Goal: Information Seeking & Learning: Learn about a topic

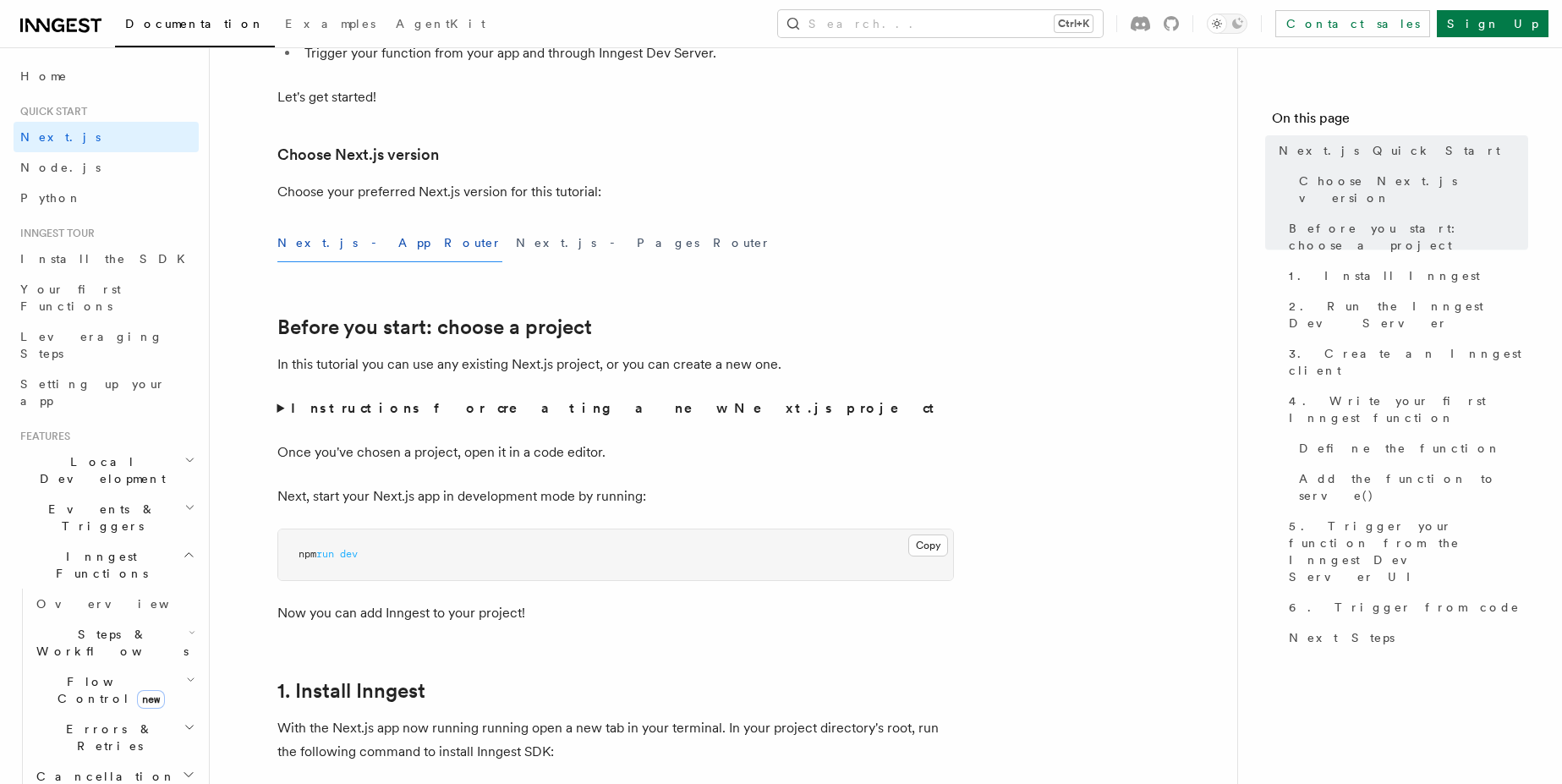
scroll to position [406, 0]
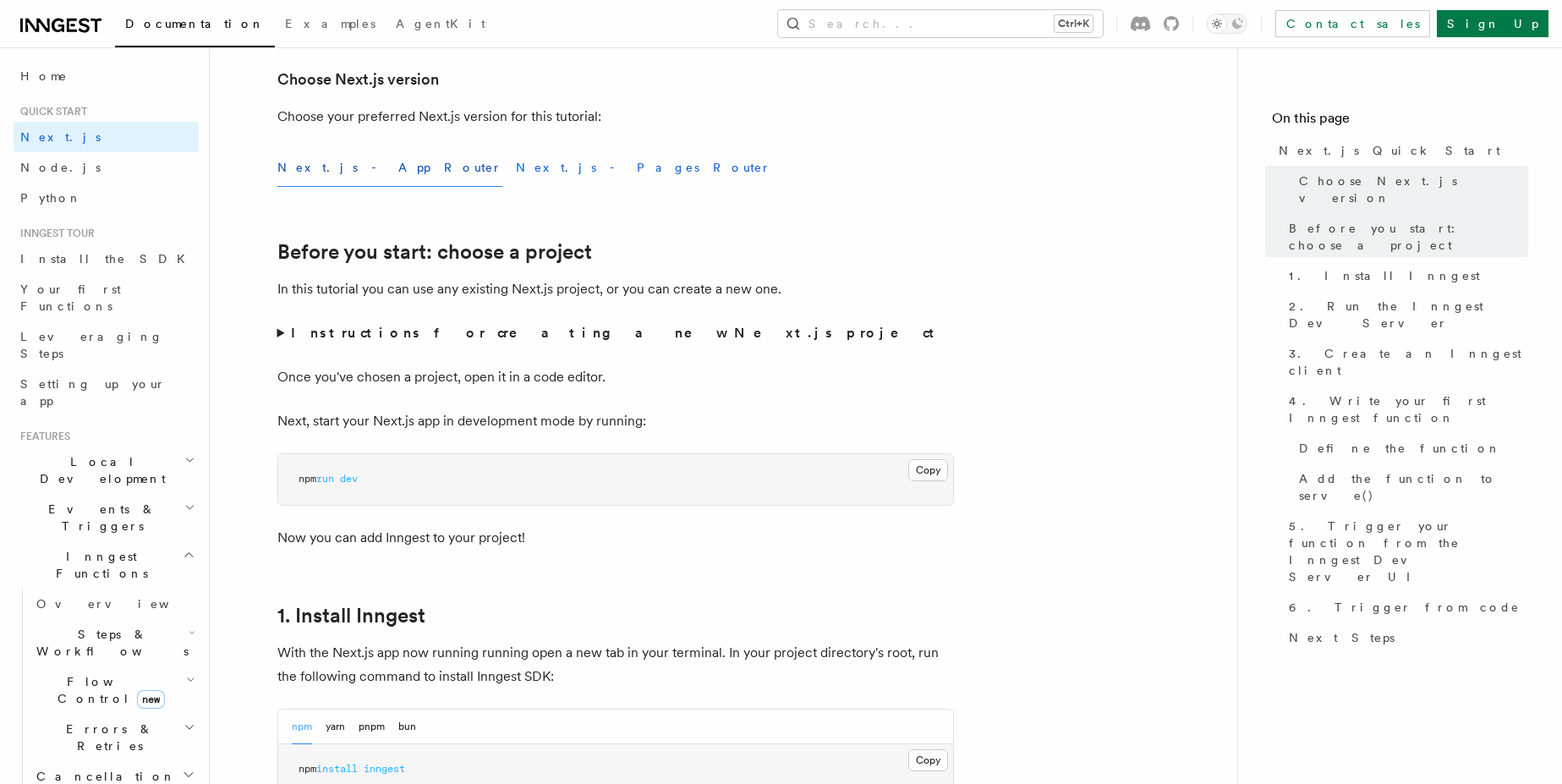
click at [516, 168] on button "Next.js - Pages Router" at bounding box center [643, 168] width 256 height 38
click at [362, 164] on button "Next.js - App Router" at bounding box center [390, 168] width 225 height 38
click at [516, 159] on button "Next.js - Pages Router" at bounding box center [643, 168] width 256 height 38
click at [311, 336] on strong "Instructions for creating a new Next.js project" at bounding box center [617, 332] width 650 height 16
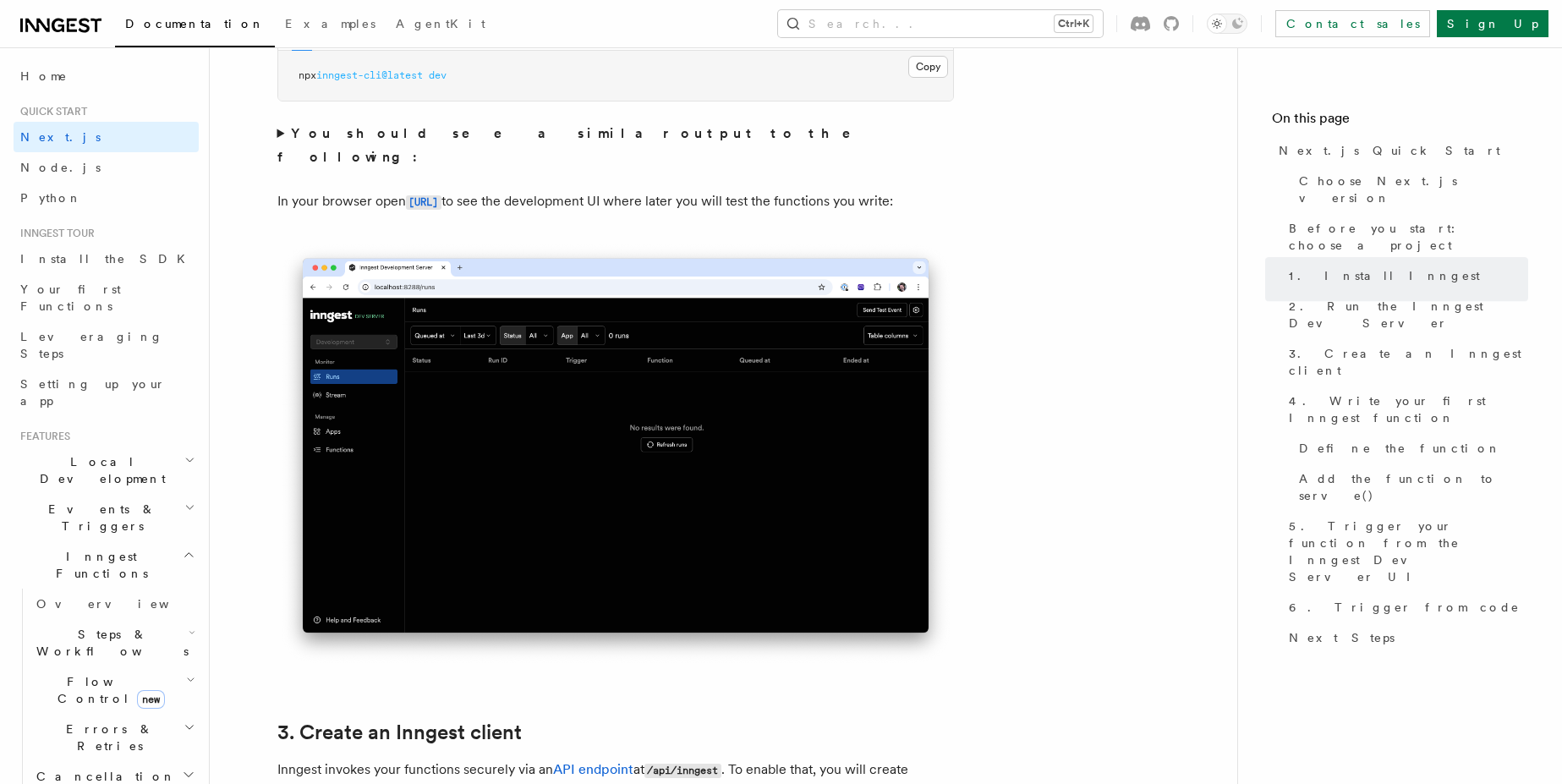
scroll to position [1521, 0]
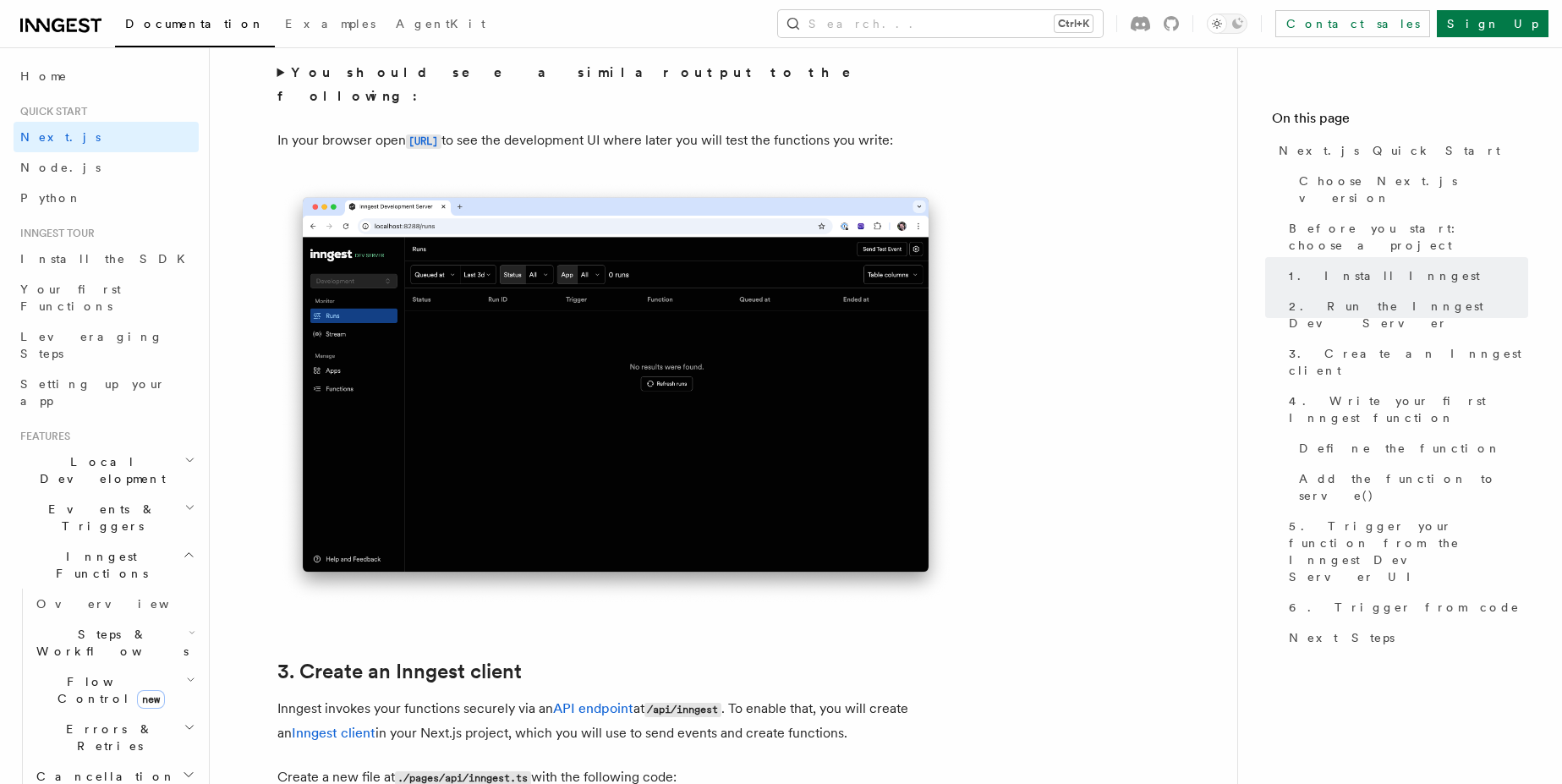
click at [287, 85] on summary "You should see a similar output to the following:" at bounding box center [616, 84] width 676 height 48
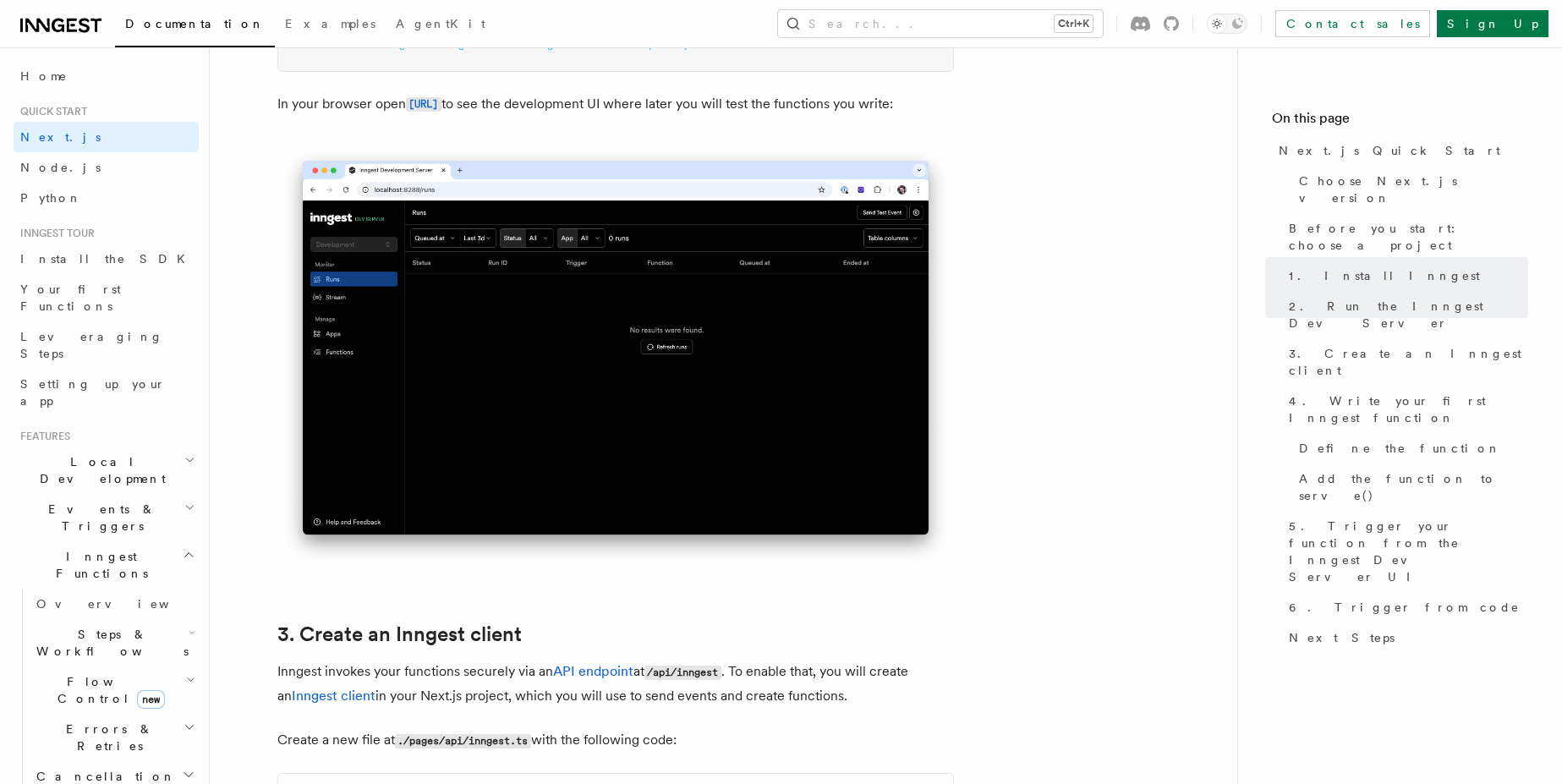
click at [625, 256] on img at bounding box center [616, 356] width 676 height 425
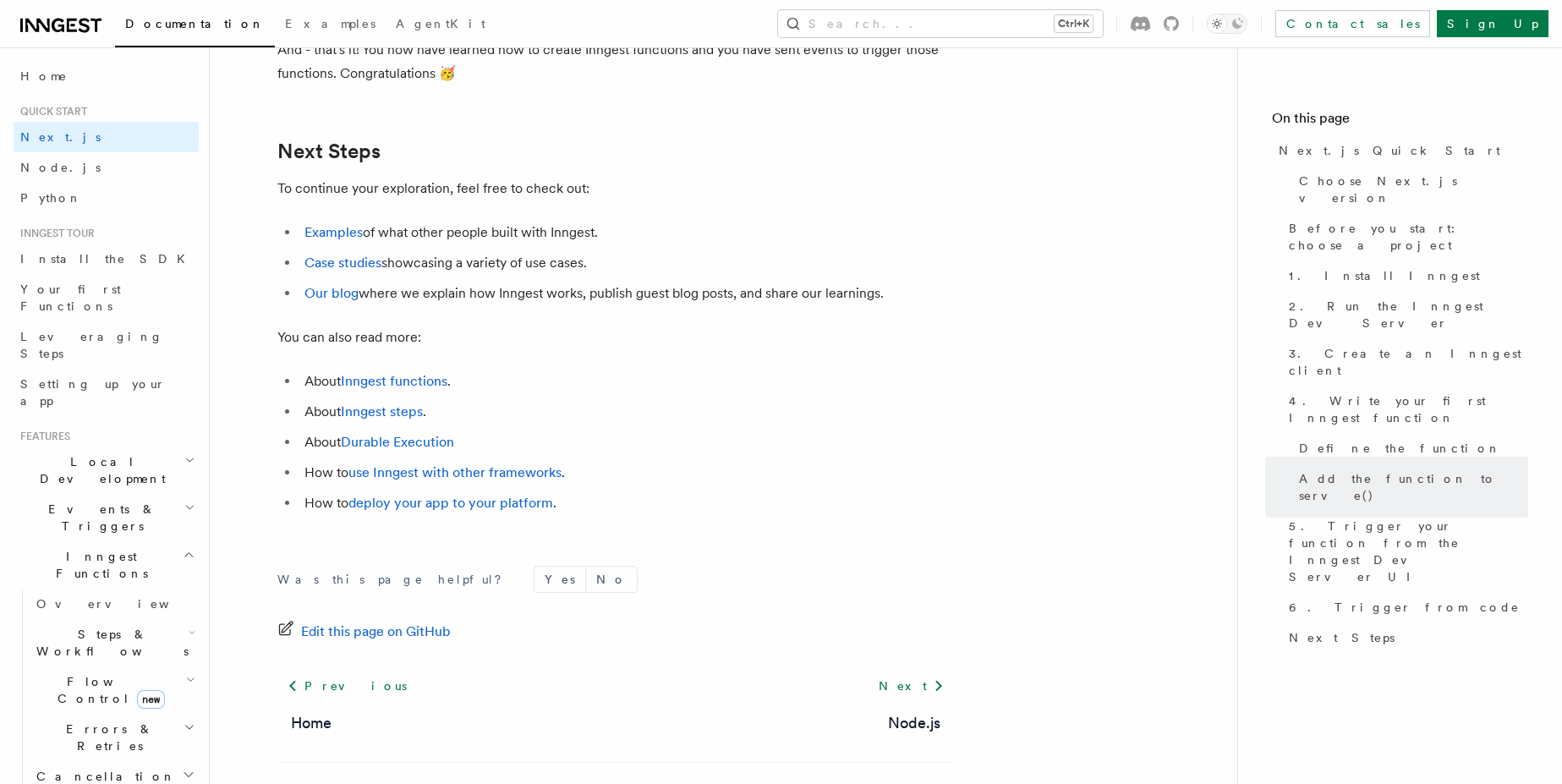
scroll to position [10652, 0]
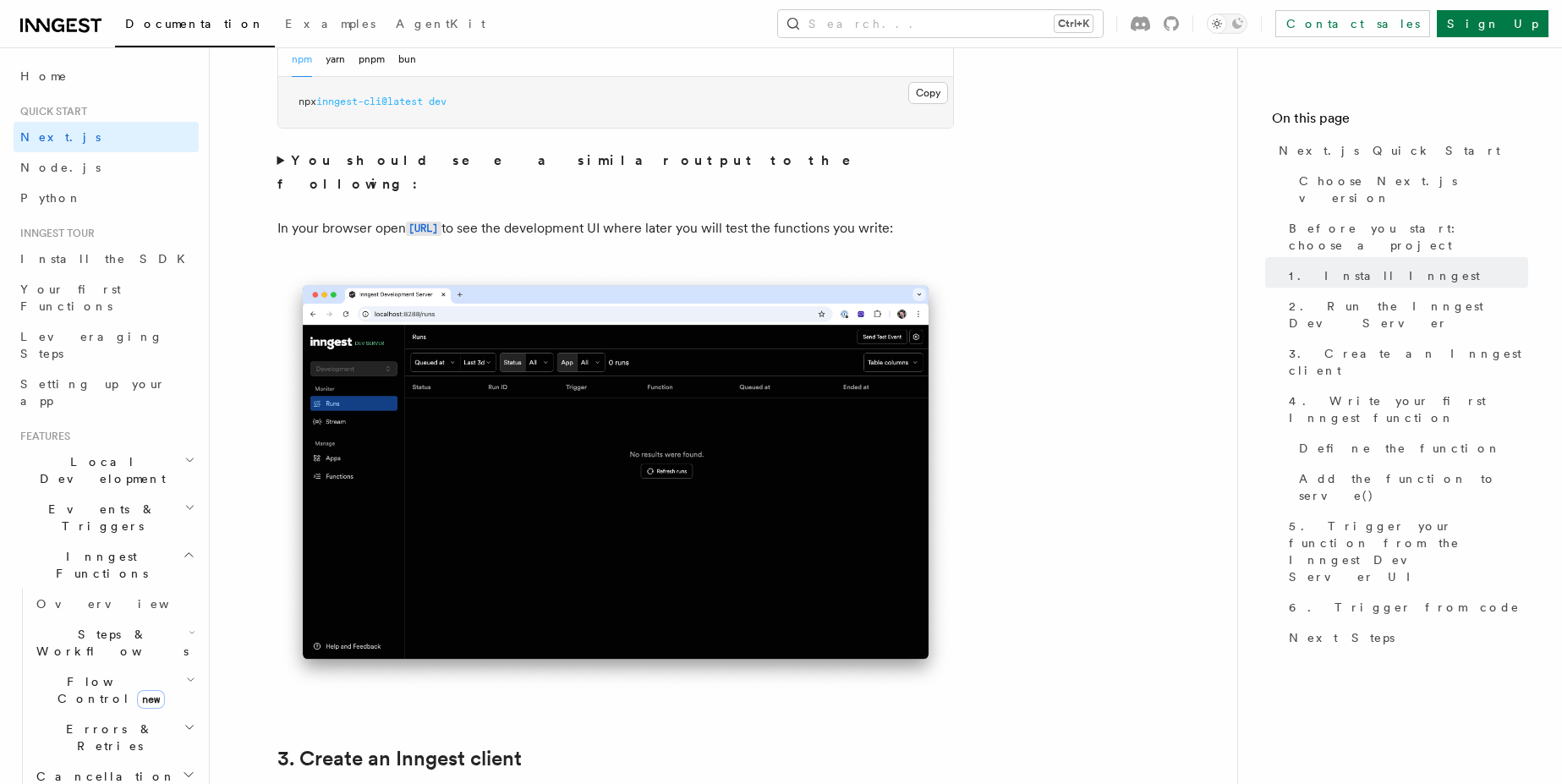
scroll to position [1319, 0]
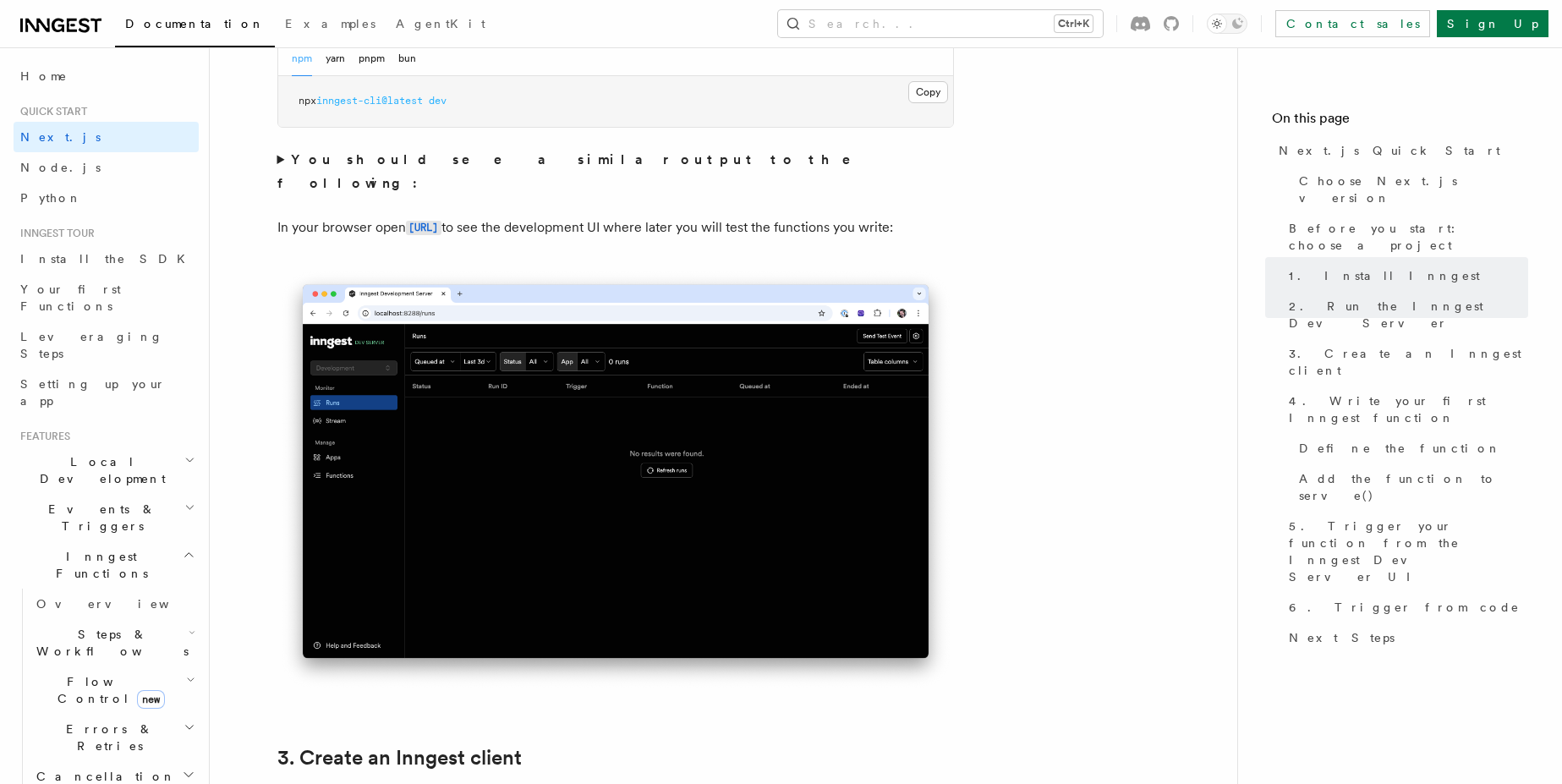
click at [516, 153] on strong "You should see a similar output to the following:" at bounding box center [576, 170] width 598 height 39
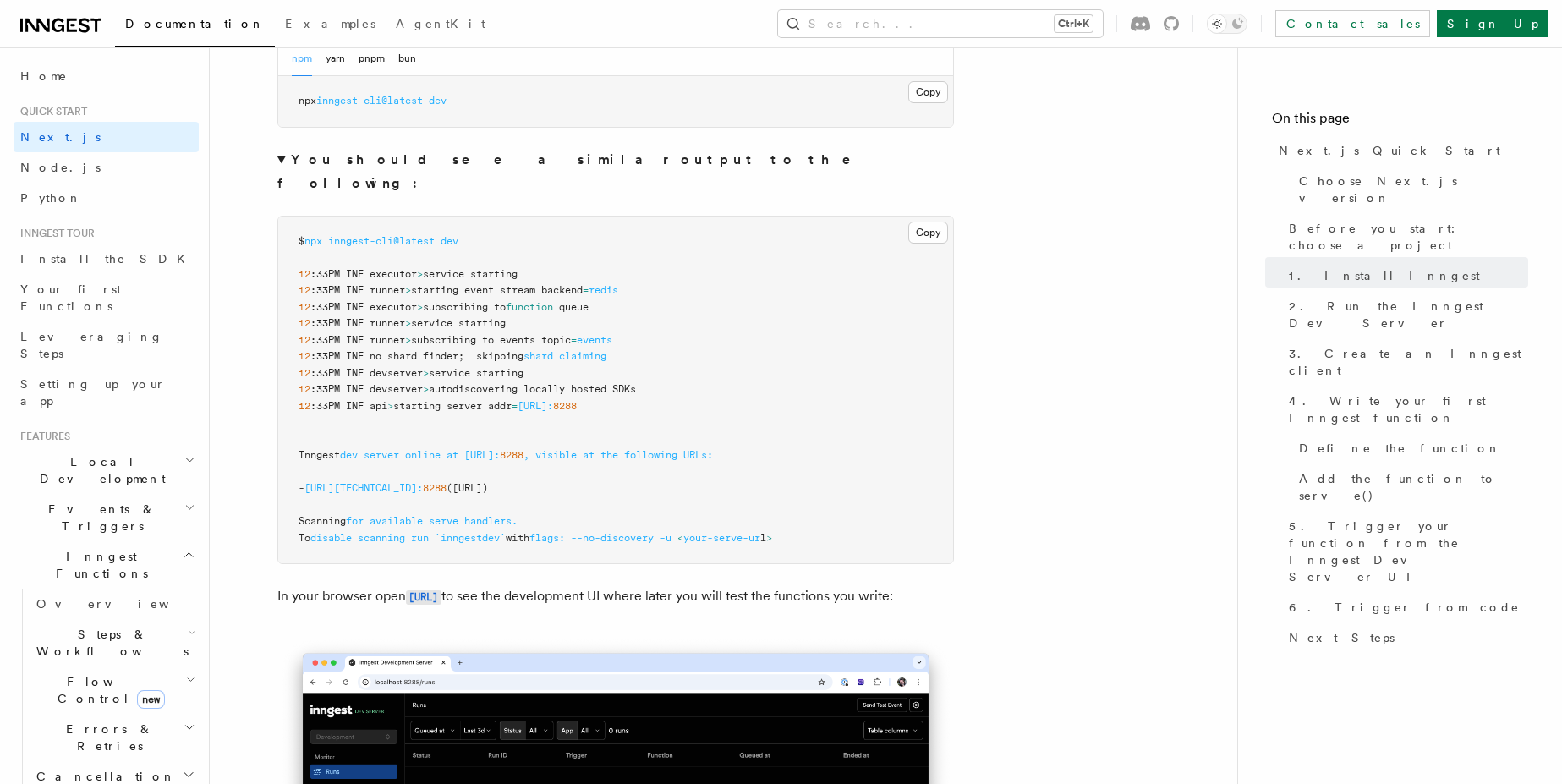
click at [280, 164] on summary "You should see a similar output to the following:" at bounding box center [616, 172] width 676 height 48
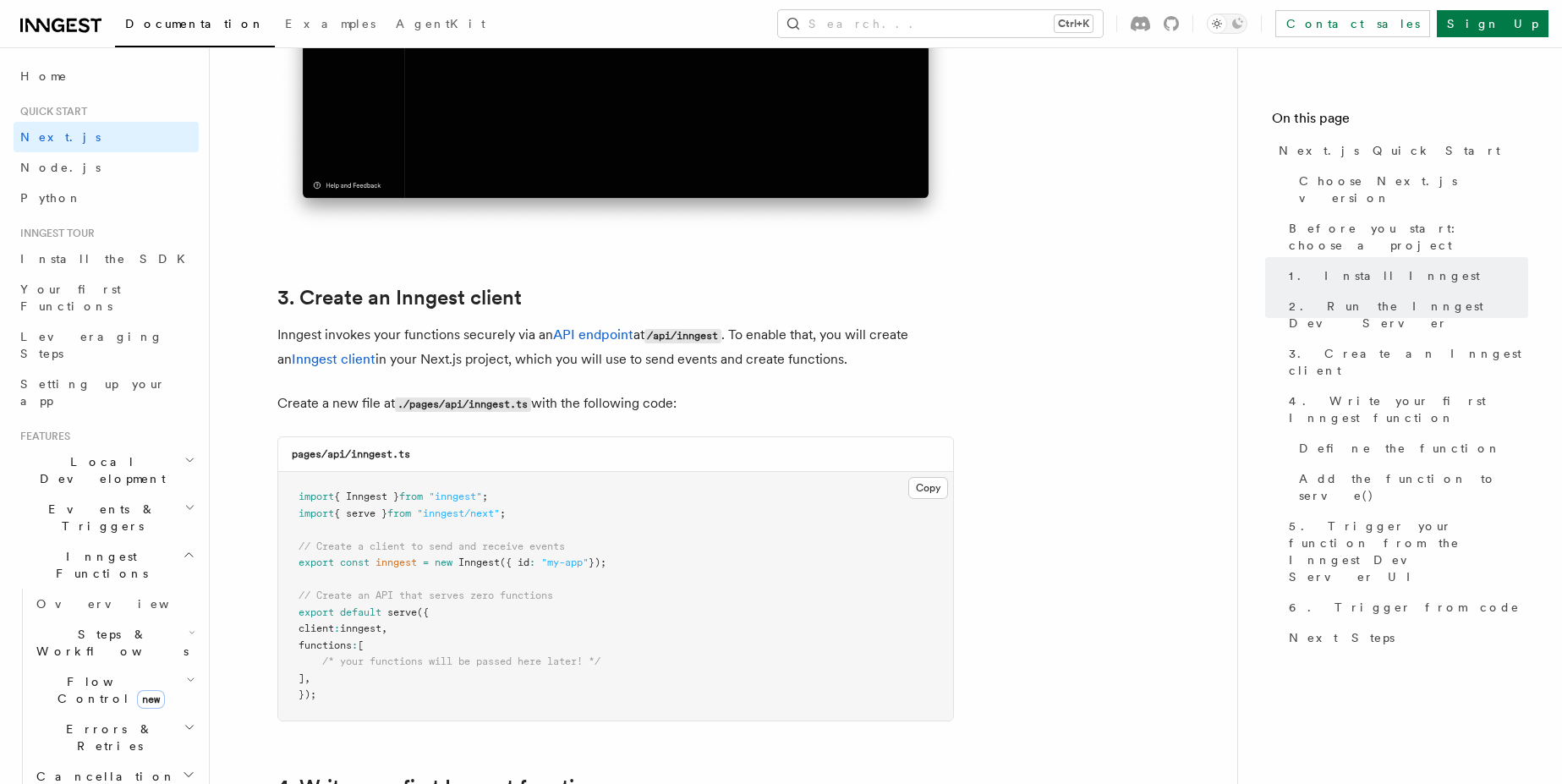
scroll to position [1826, 0]
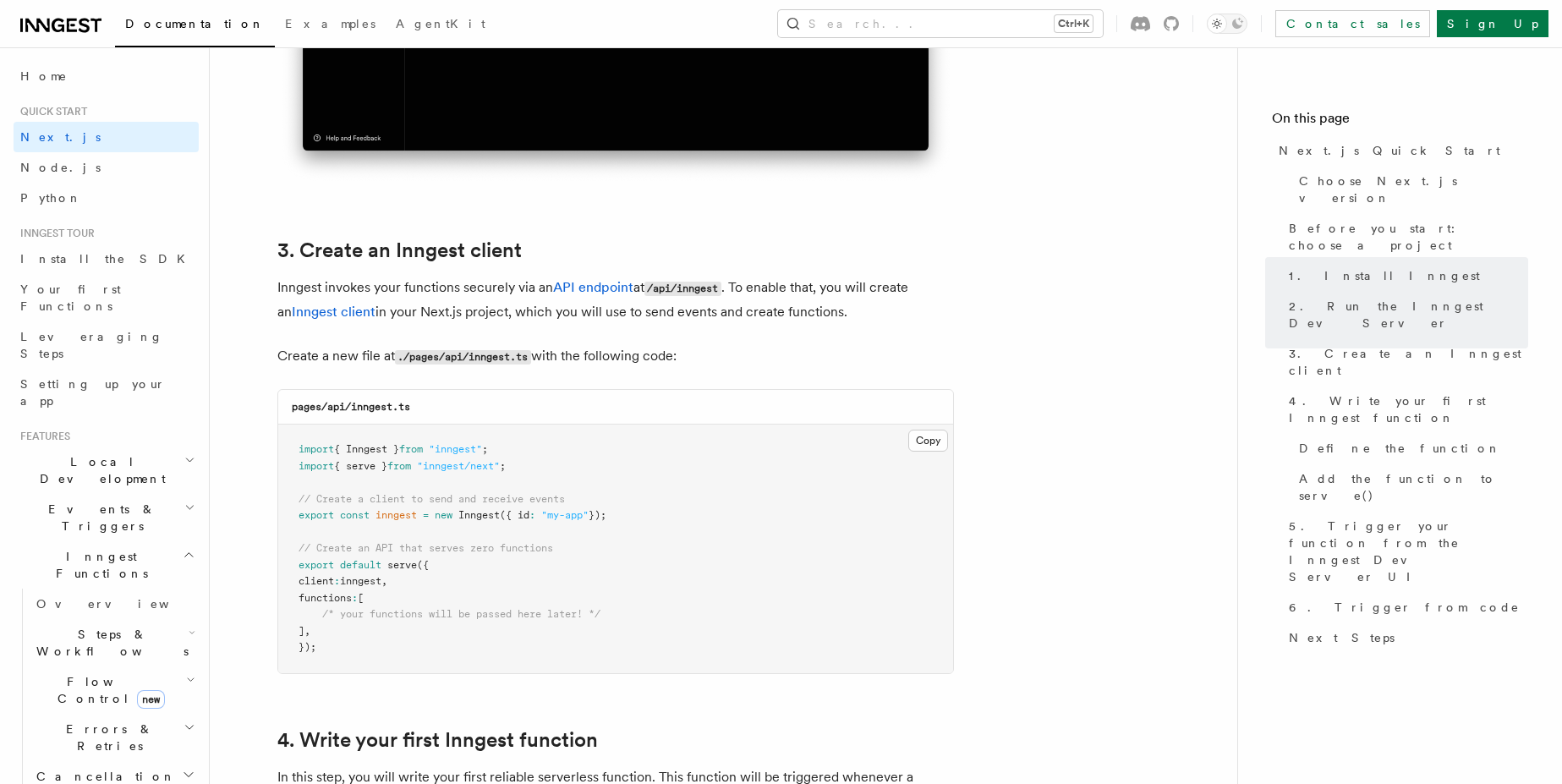
click at [368, 407] on code "pages/api/inngest.ts" at bounding box center [350, 407] width 118 height 12
copy code "inngest"
click at [505, 558] on pre "import { Inngest } from "inngest" ; import { serve } from "inngest/next" ; // C…" at bounding box center [616, 548] width 675 height 248
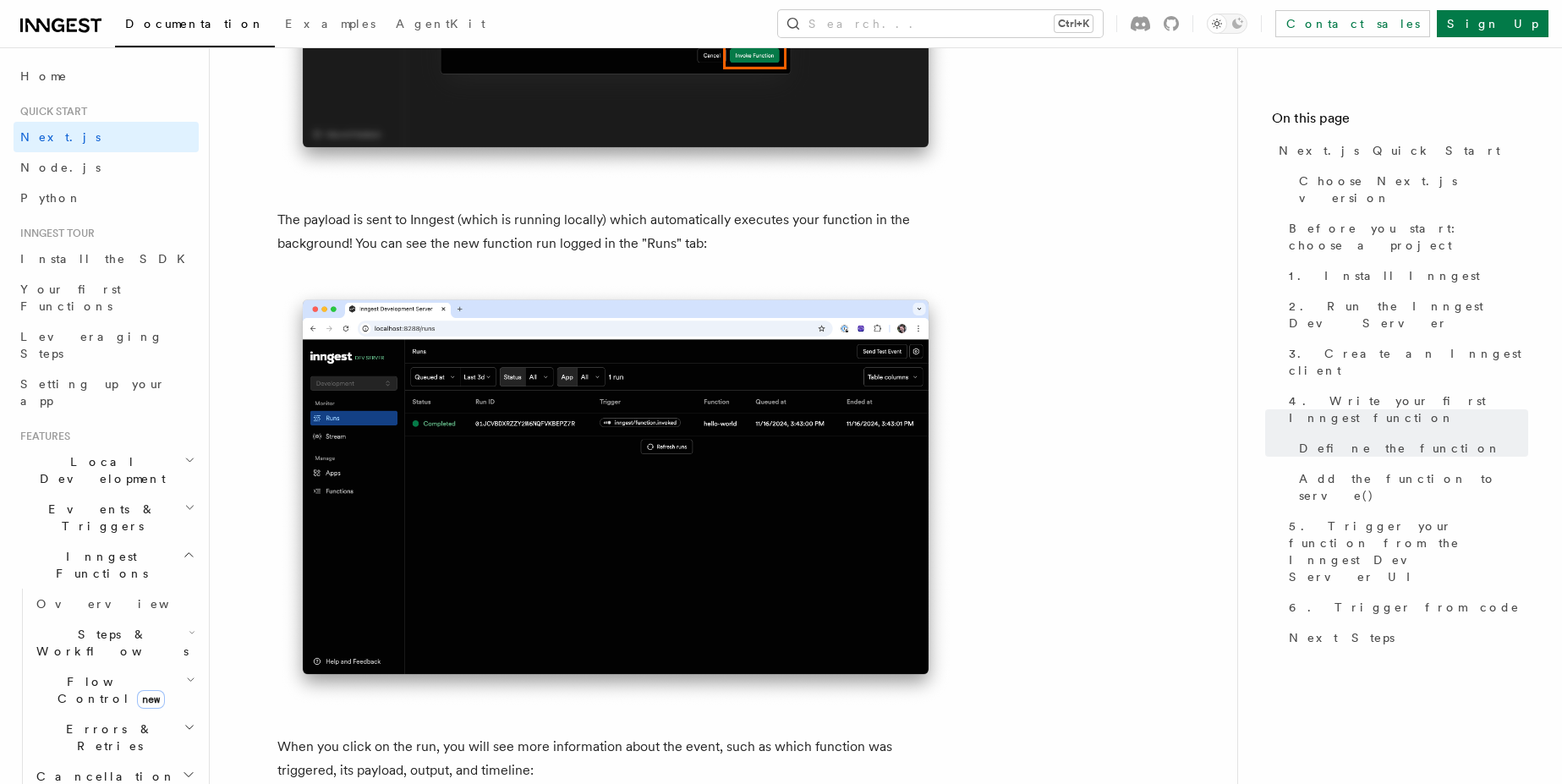
scroll to position [5174, 0]
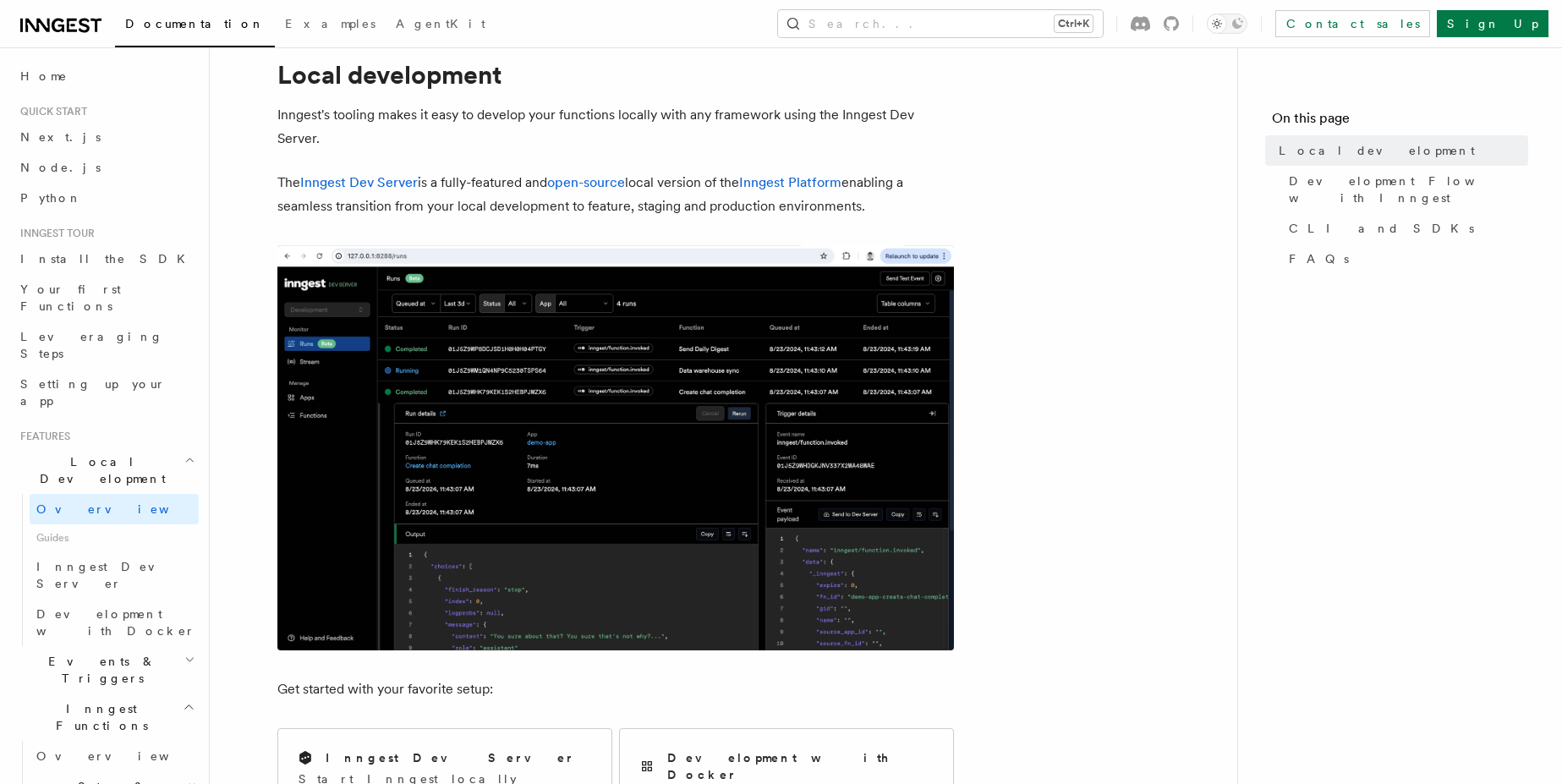
scroll to position [102, 0]
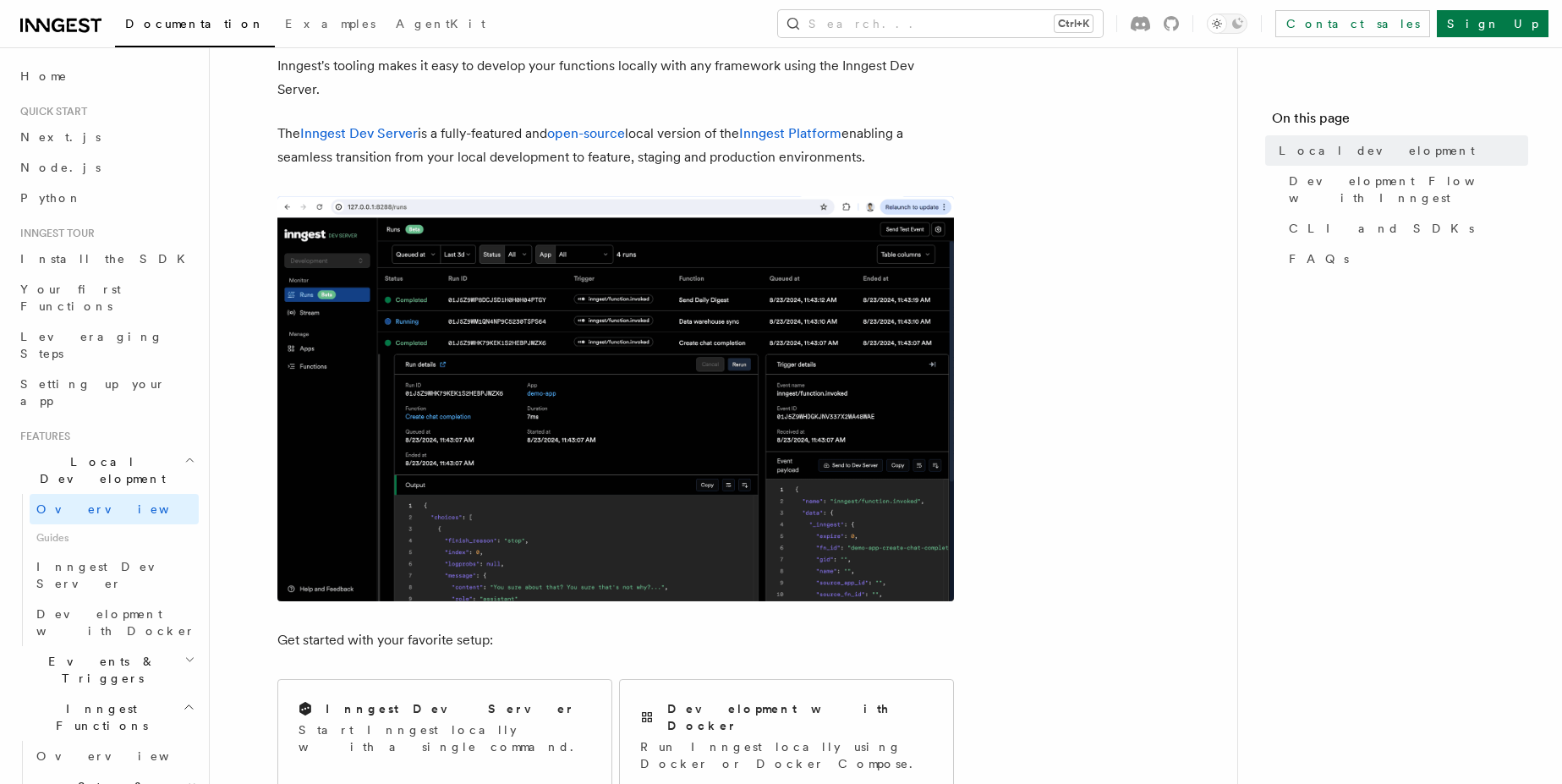
click at [669, 336] on img at bounding box center [616, 398] width 676 height 405
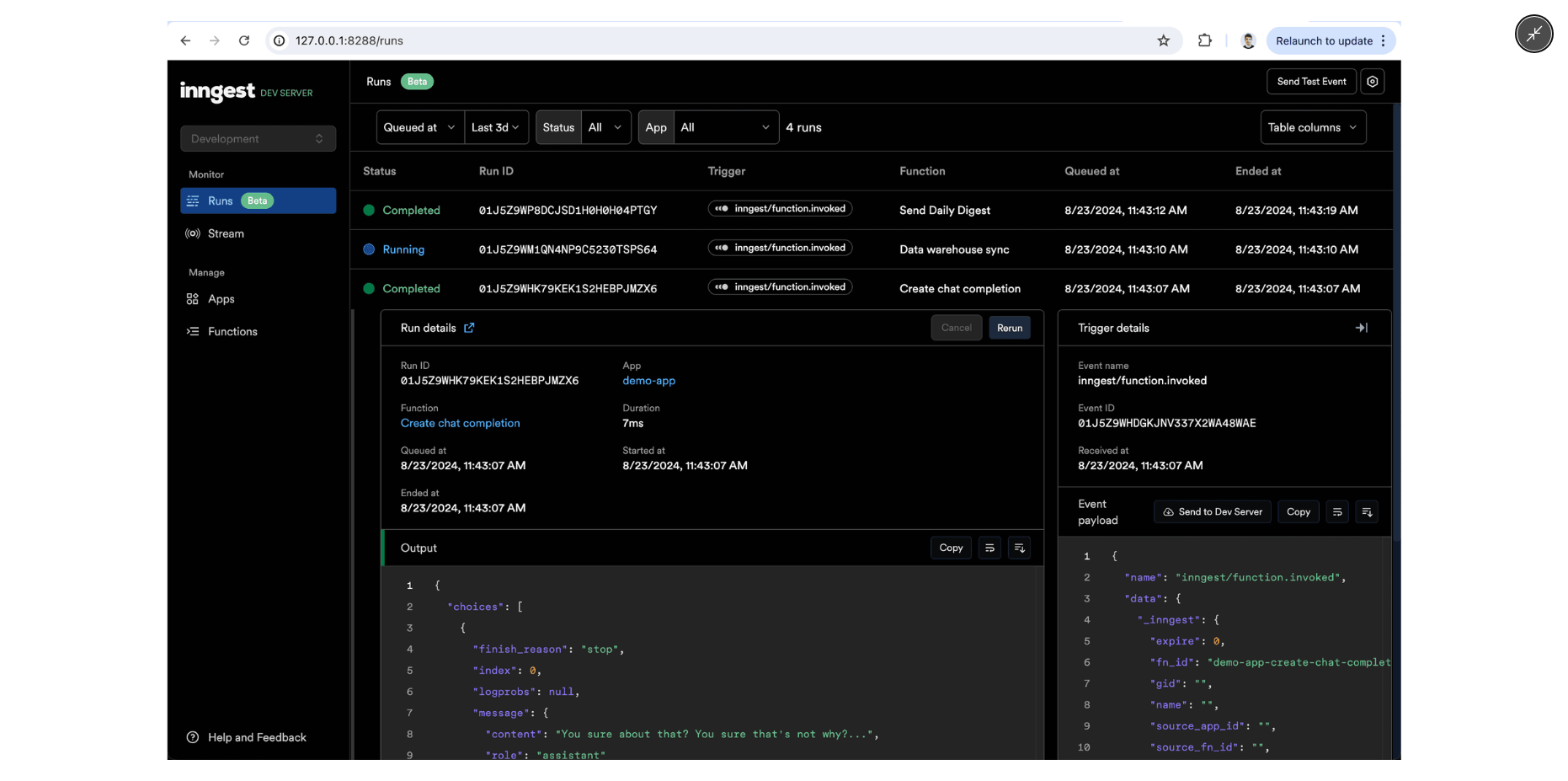
click at [666, 335] on img at bounding box center [784, 390] width 1233 height 739
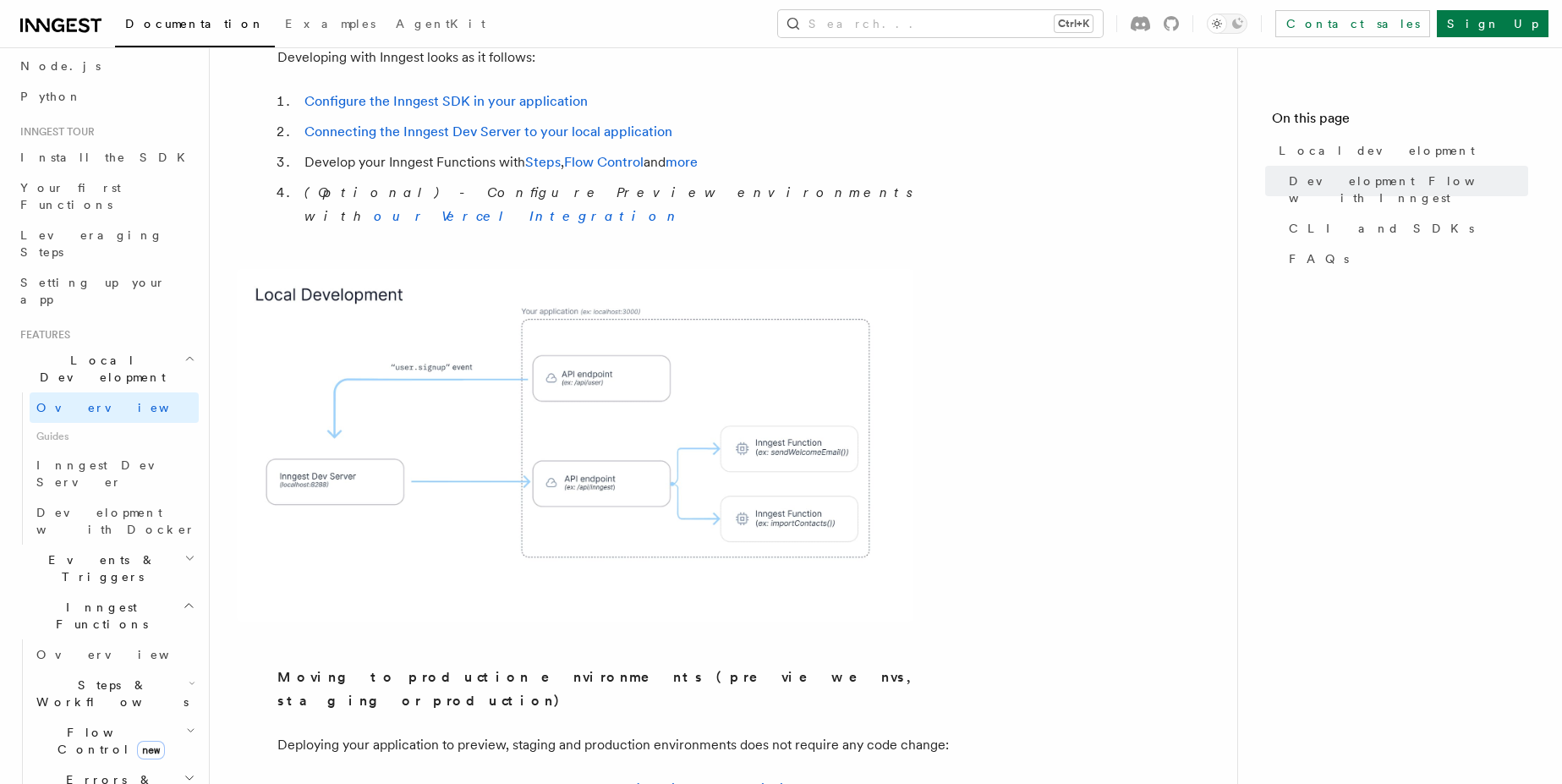
click at [104, 551] on span "Events & Triggers" at bounding box center [99, 568] width 170 height 34
click at [95, 592] on link "Overview" at bounding box center [114, 606] width 169 height 30
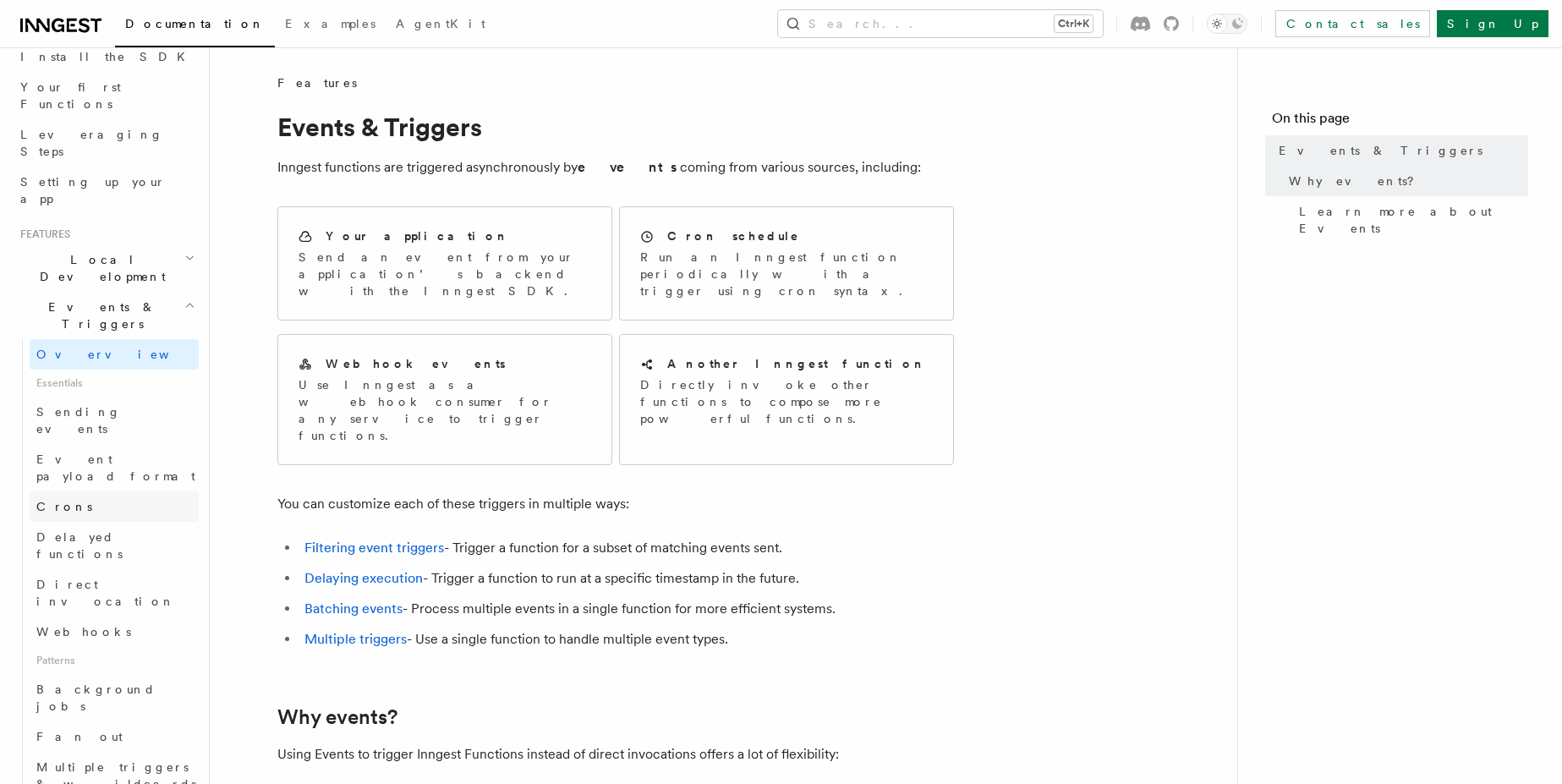
scroll to position [203, 0]
click at [124, 681] on span "Background jobs" at bounding box center [96, 696] width 119 height 30
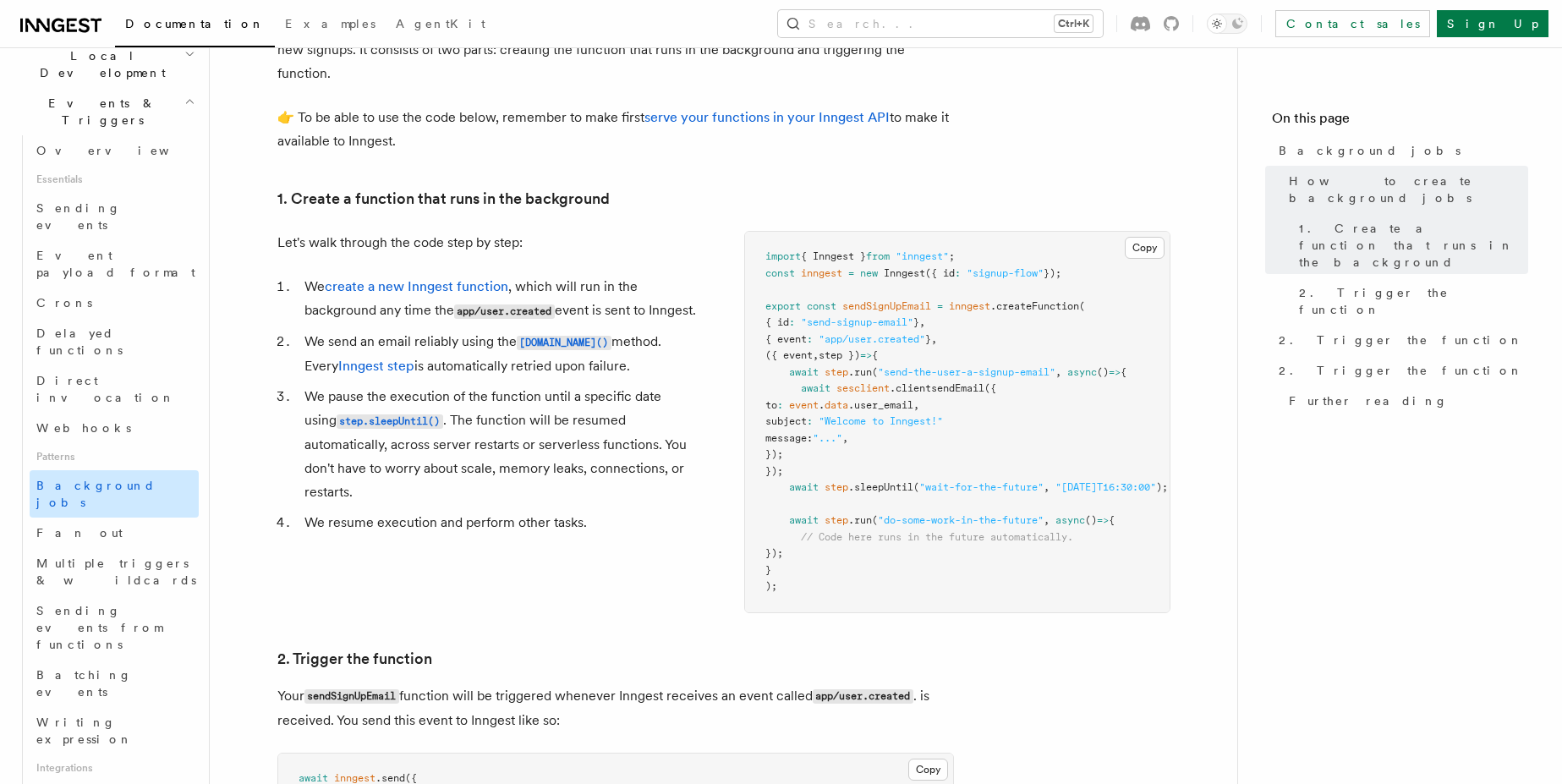
scroll to position [507, 0]
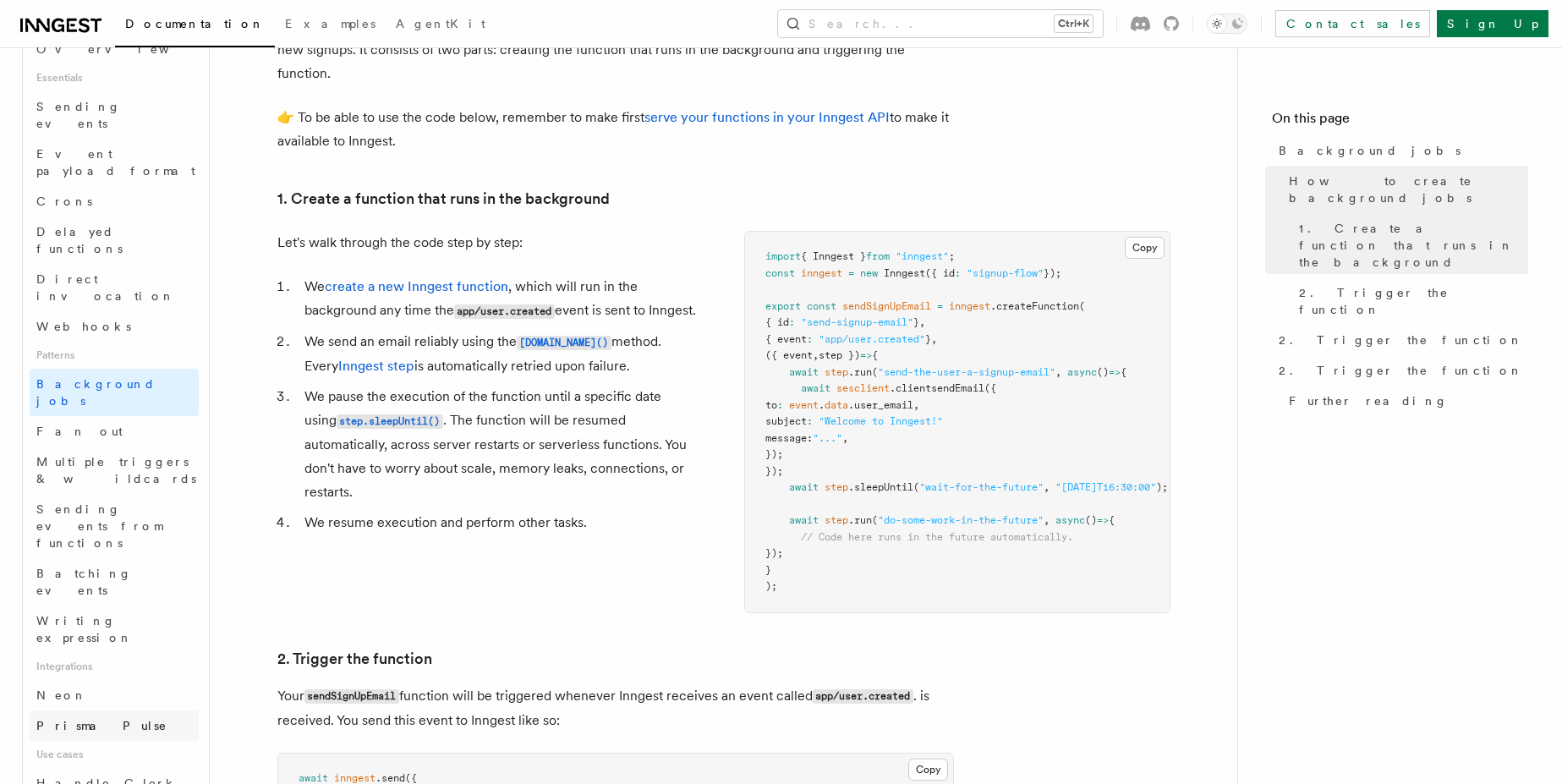
click at [104, 710] on link "Prisma Pulse" at bounding box center [114, 724] width 169 height 30
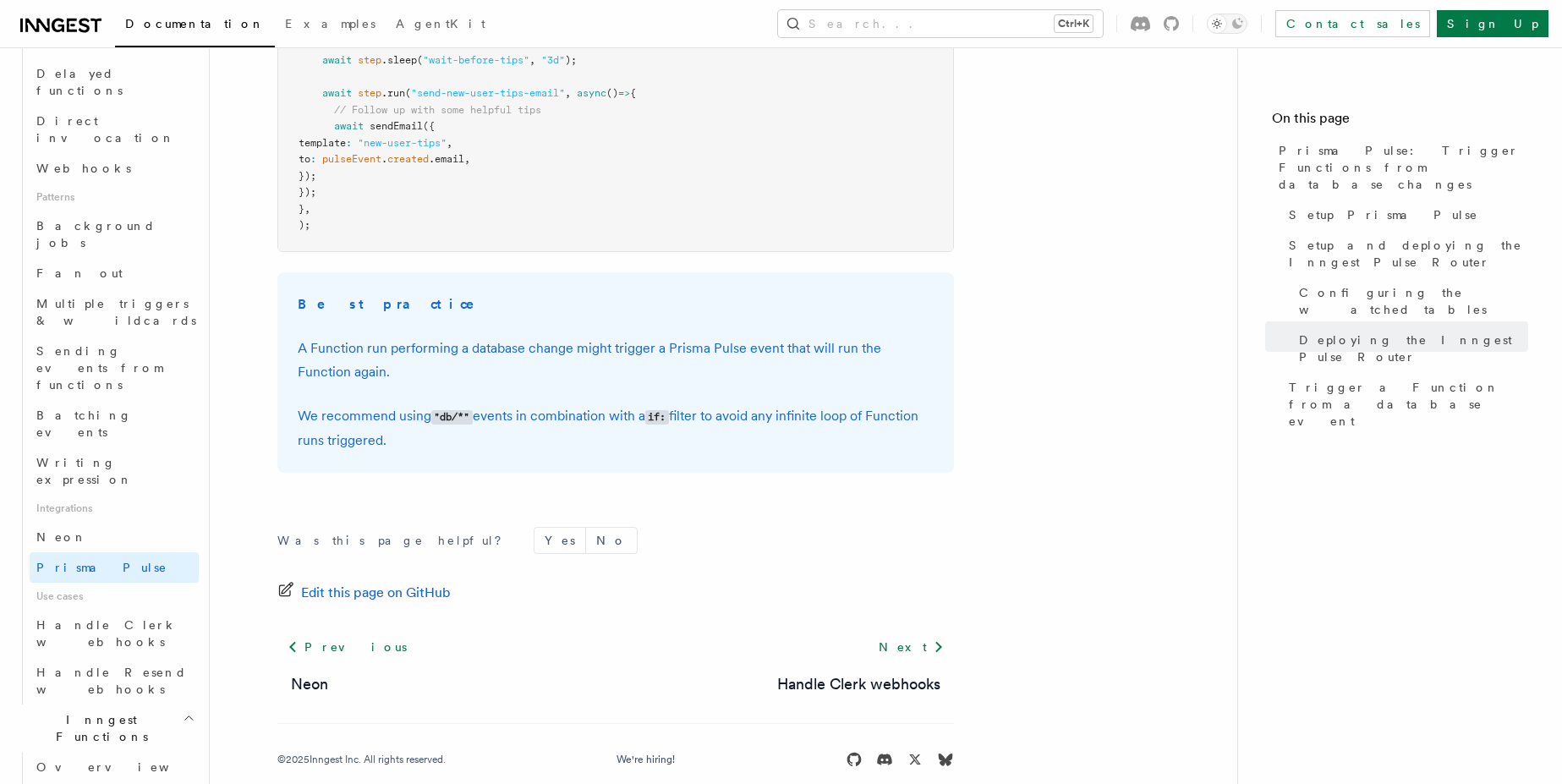
scroll to position [710, 0]
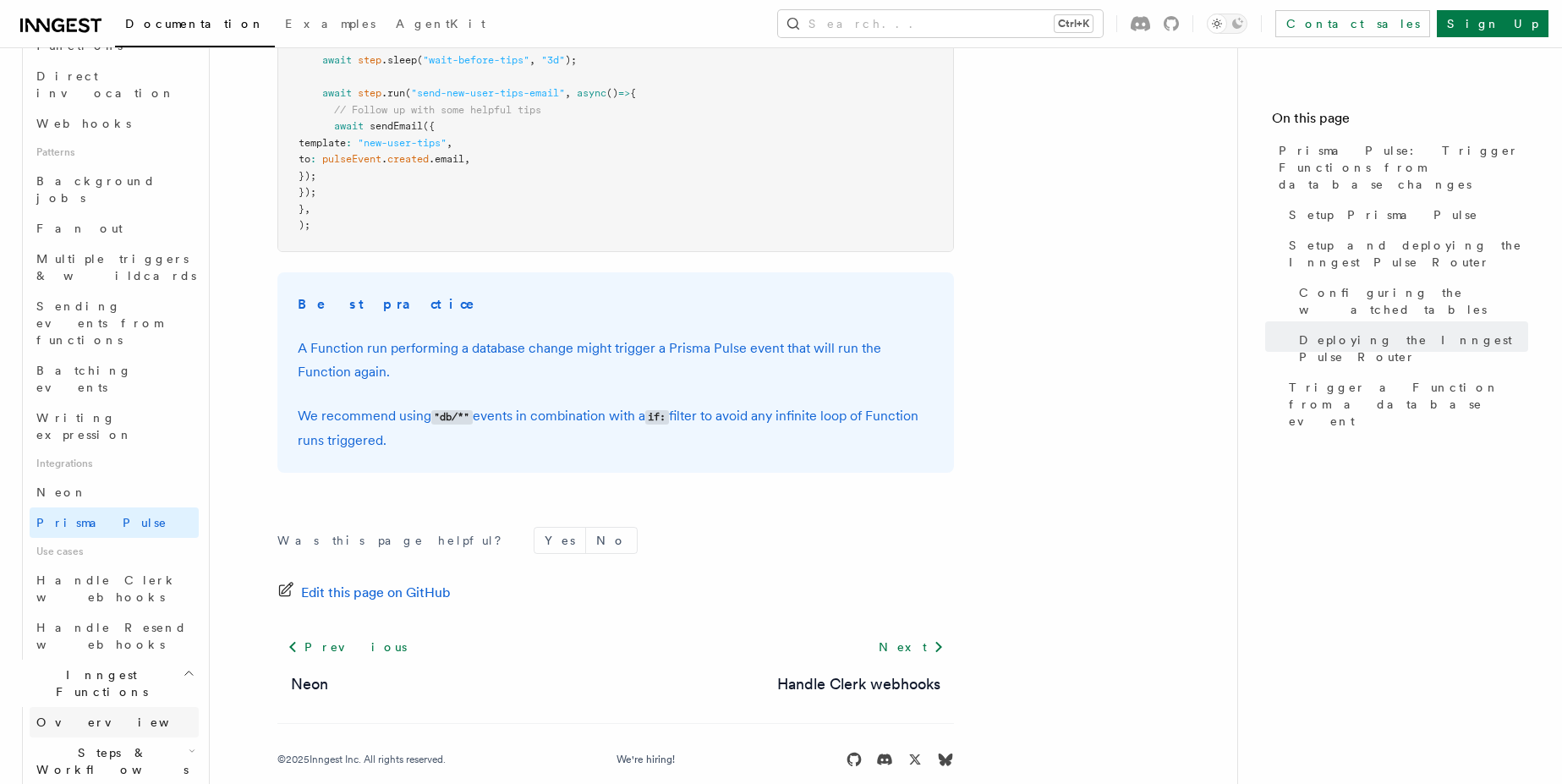
click at [99, 707] on link "Overview" at bounding box center [114, 722] width 169 height 30
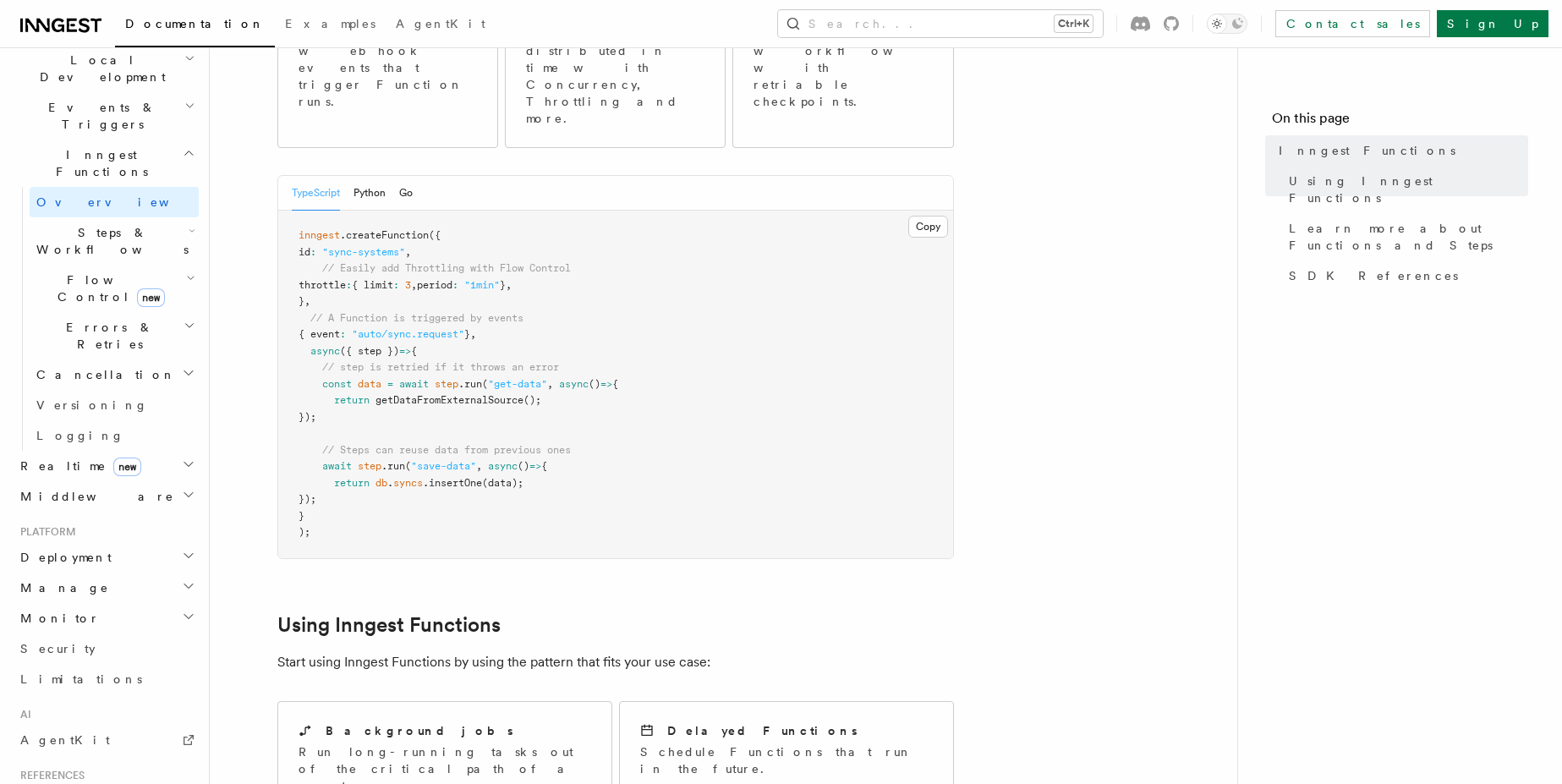
scroll to position [366, 0]
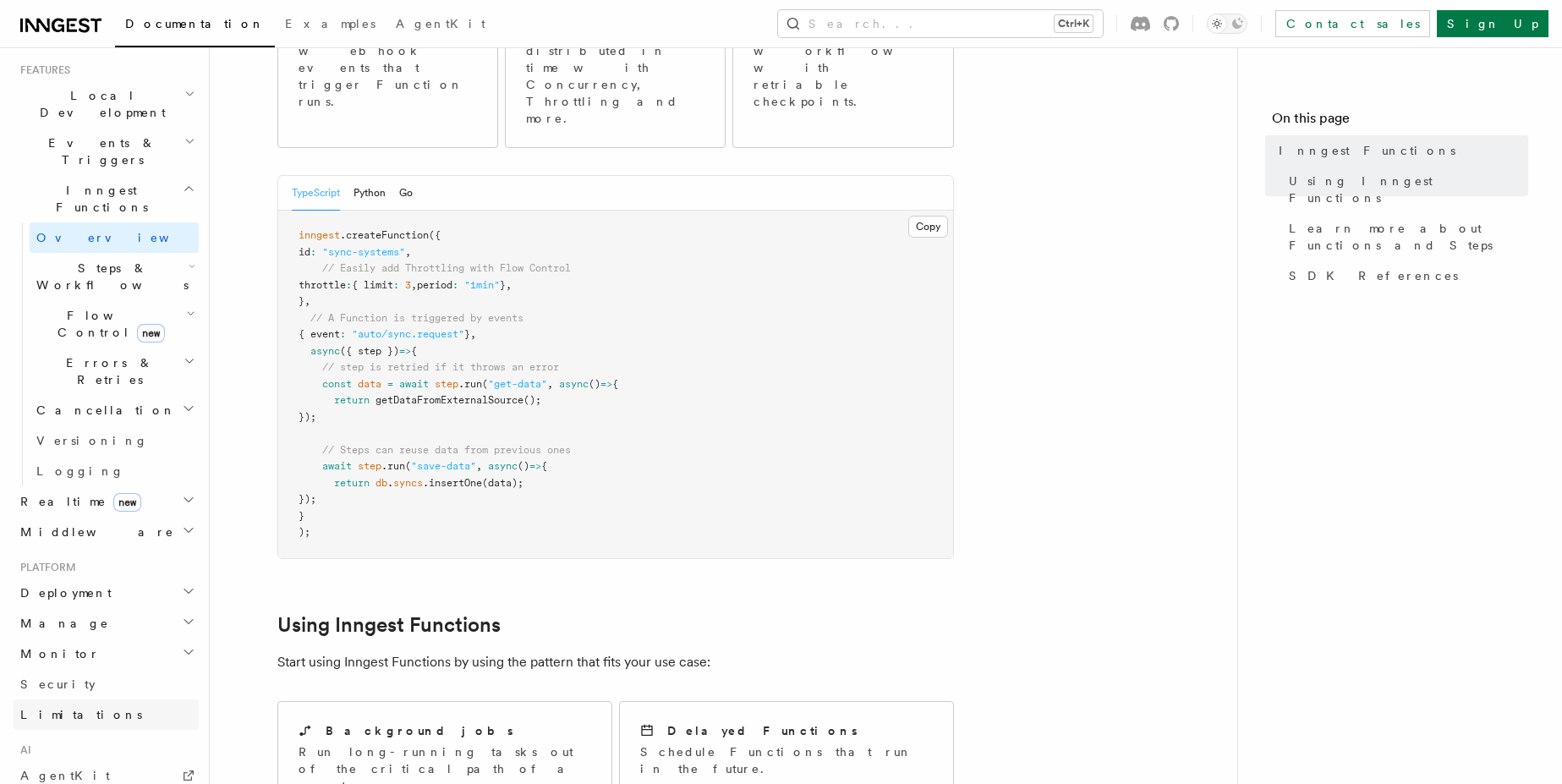
click at [78, 708] on span "Limitations" at bounding box center [81, 714] width 122 height 14
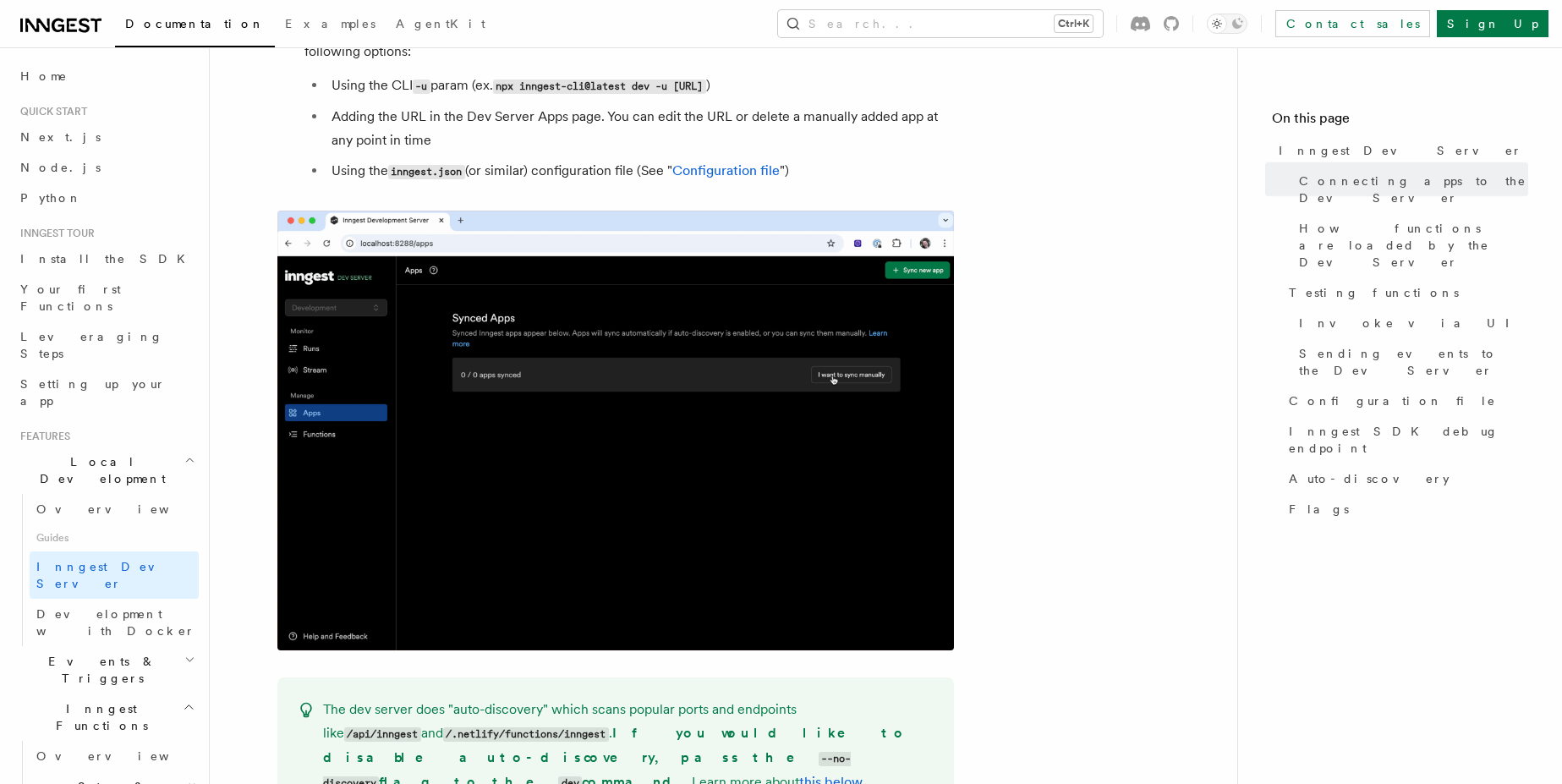
scroll to position [1217, 0]
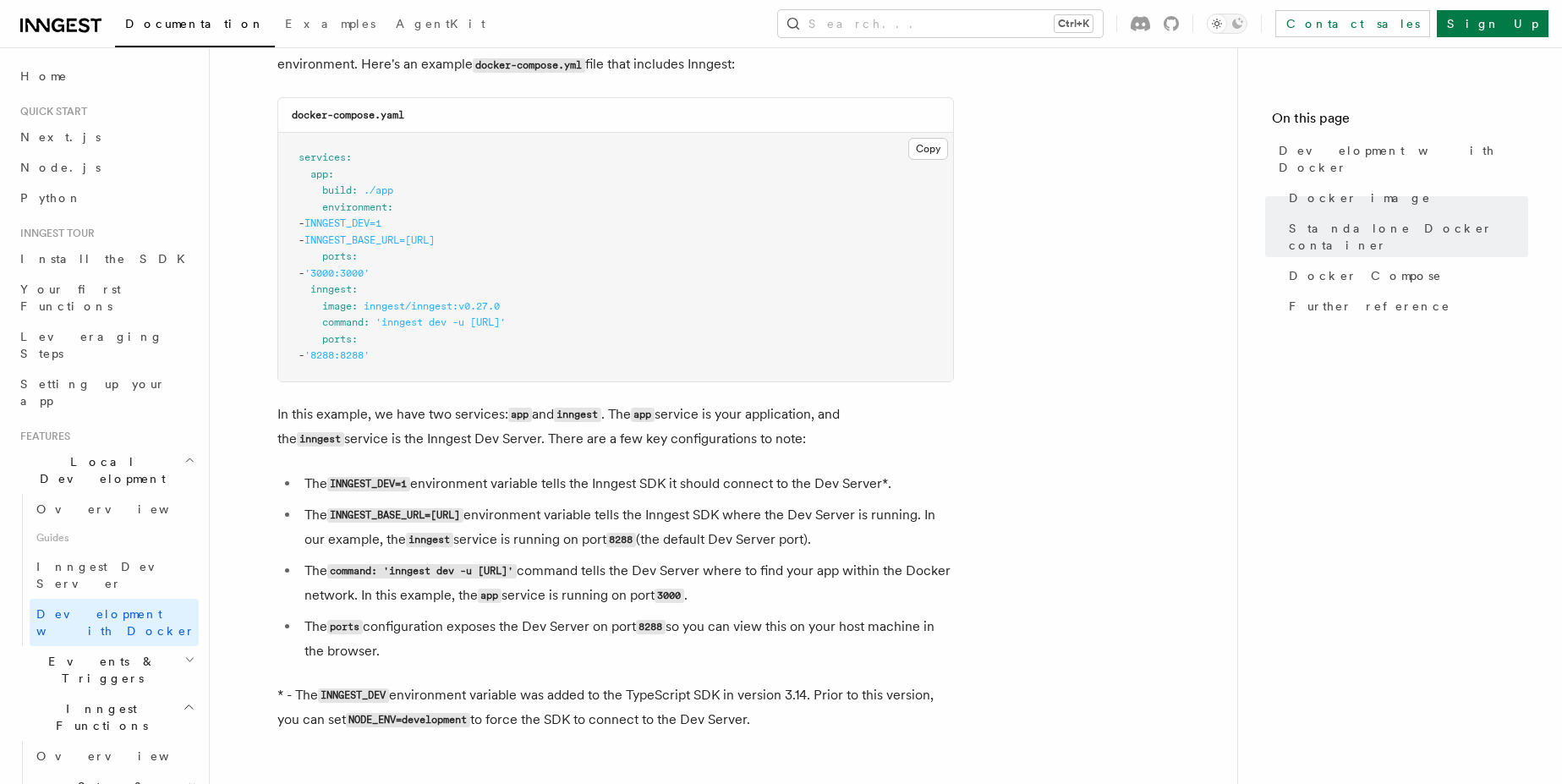
scroll to position [1217, 0]
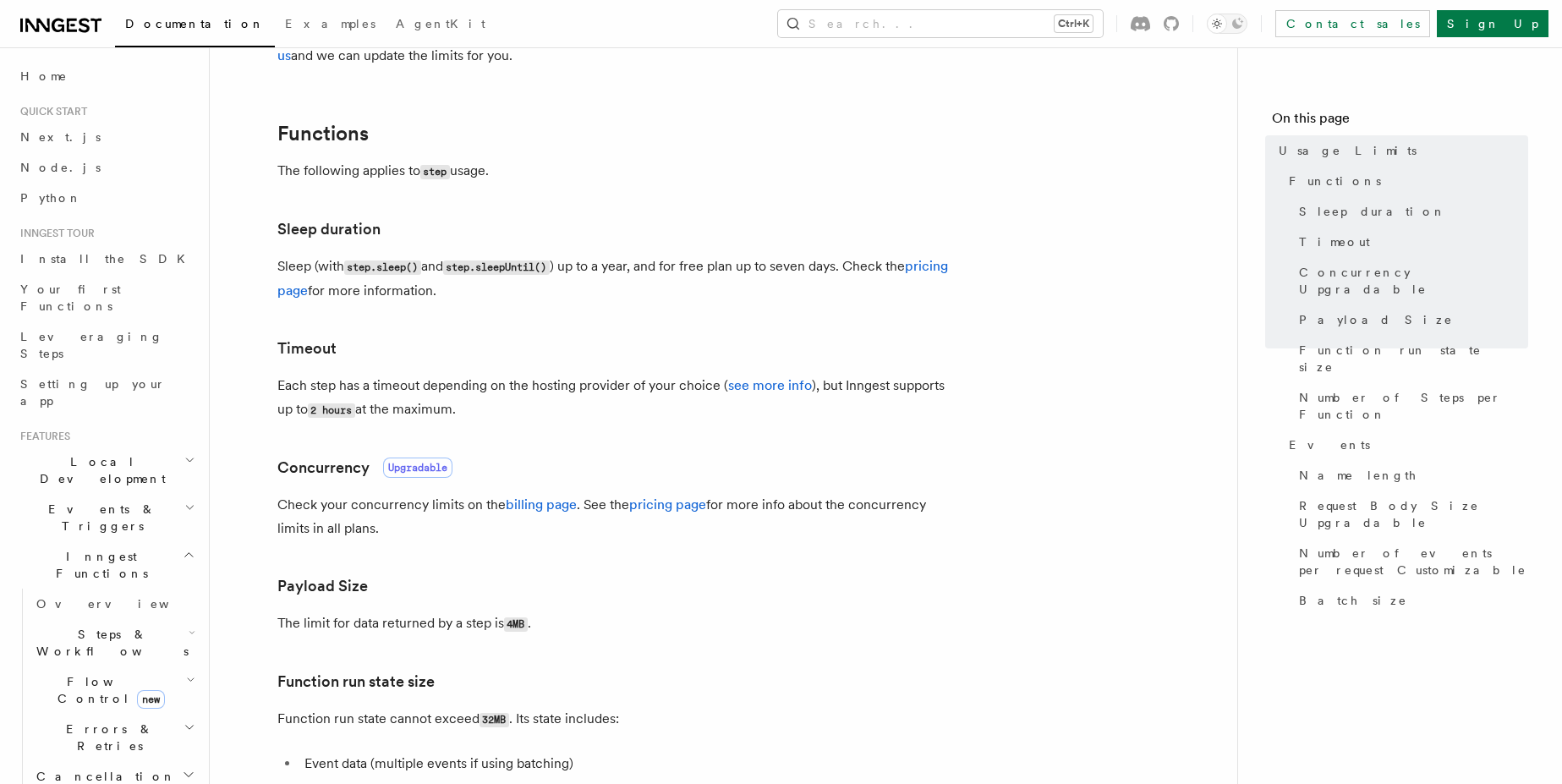
scroll to position [304, 0]
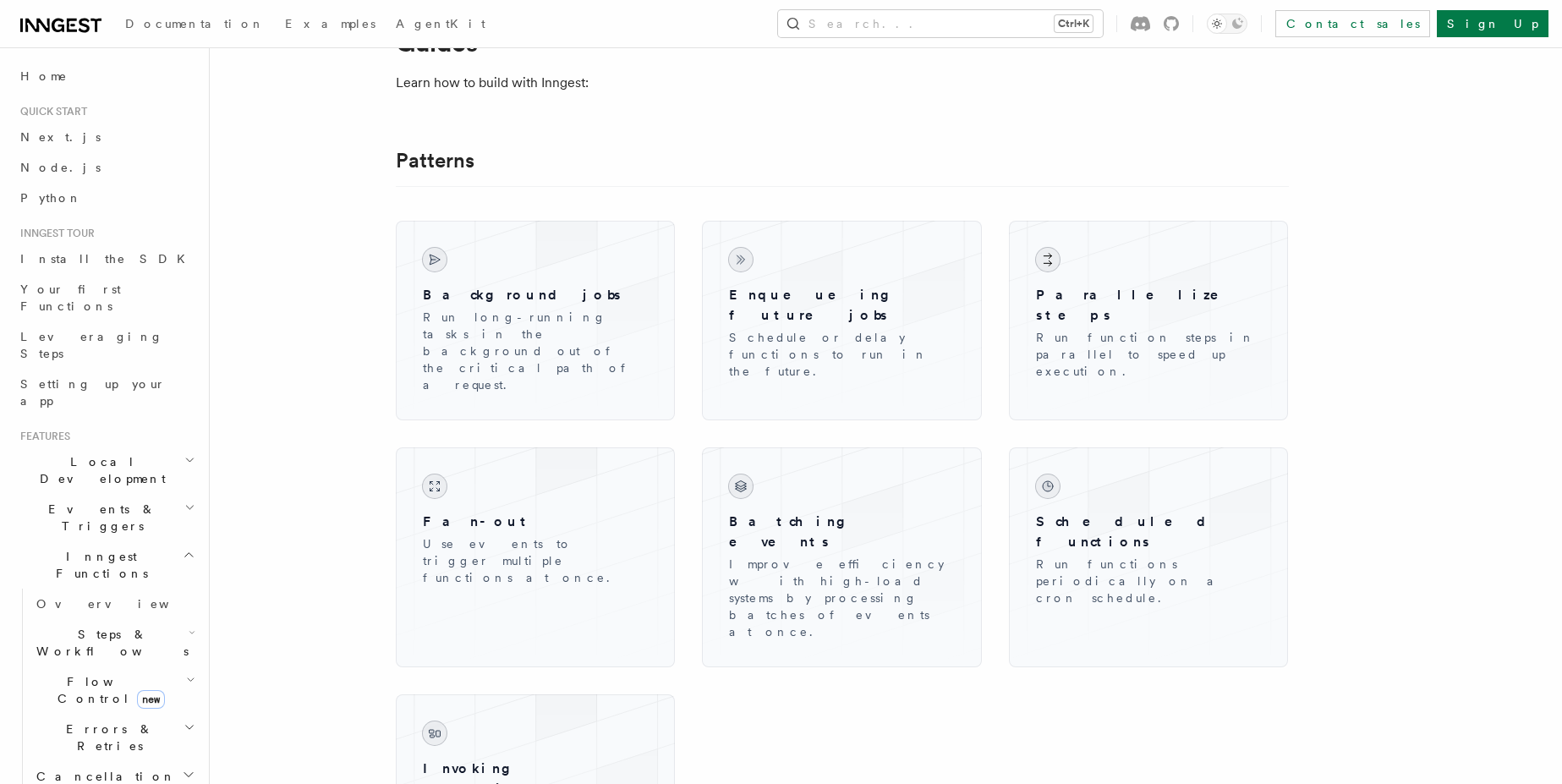
scroll to position [102, 0]
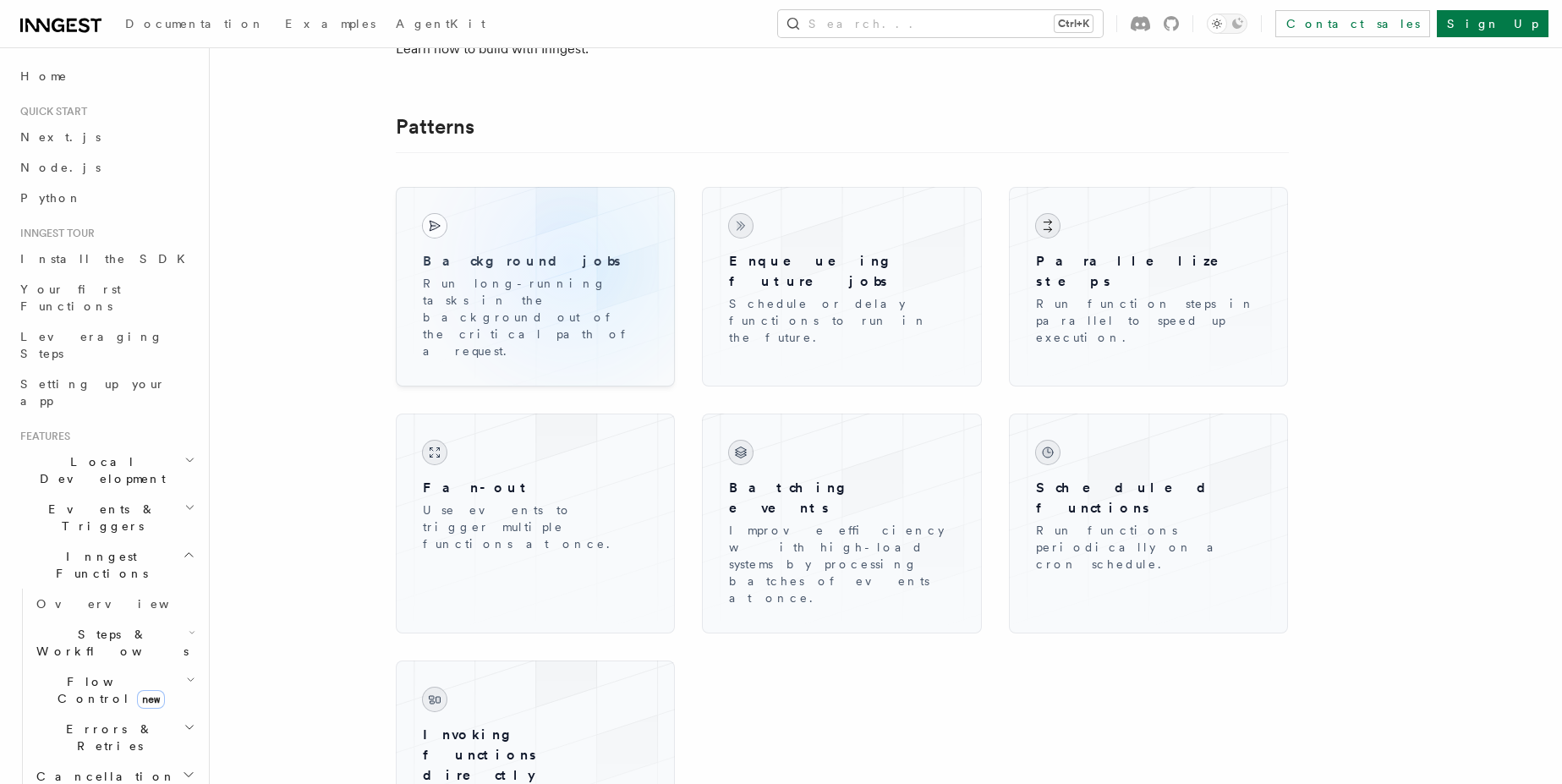
click at [568, 261] on h3 "Background jobs" at bounding box center [536, 261] width 225 height 20
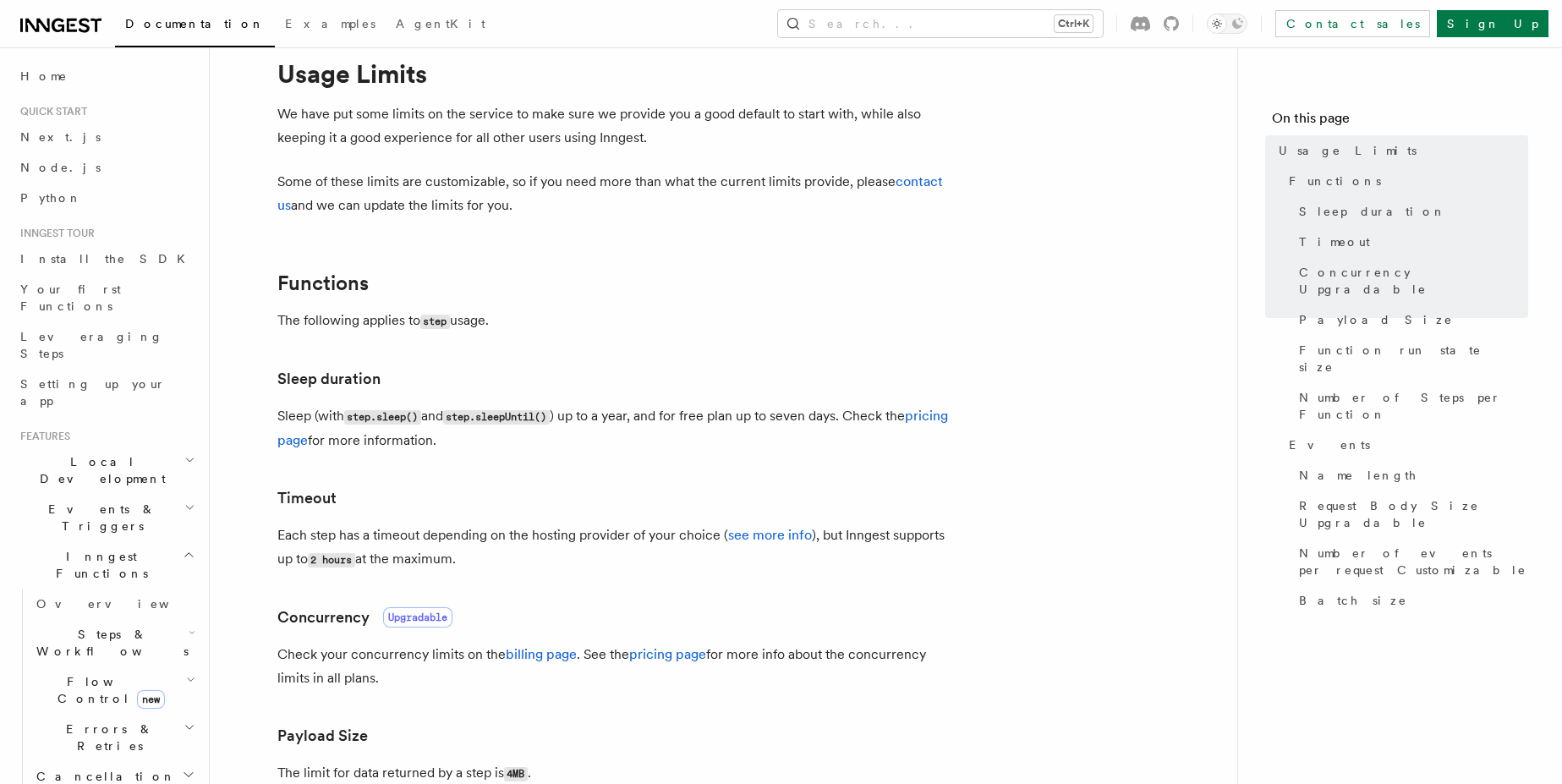
scroll to position [102, 0]
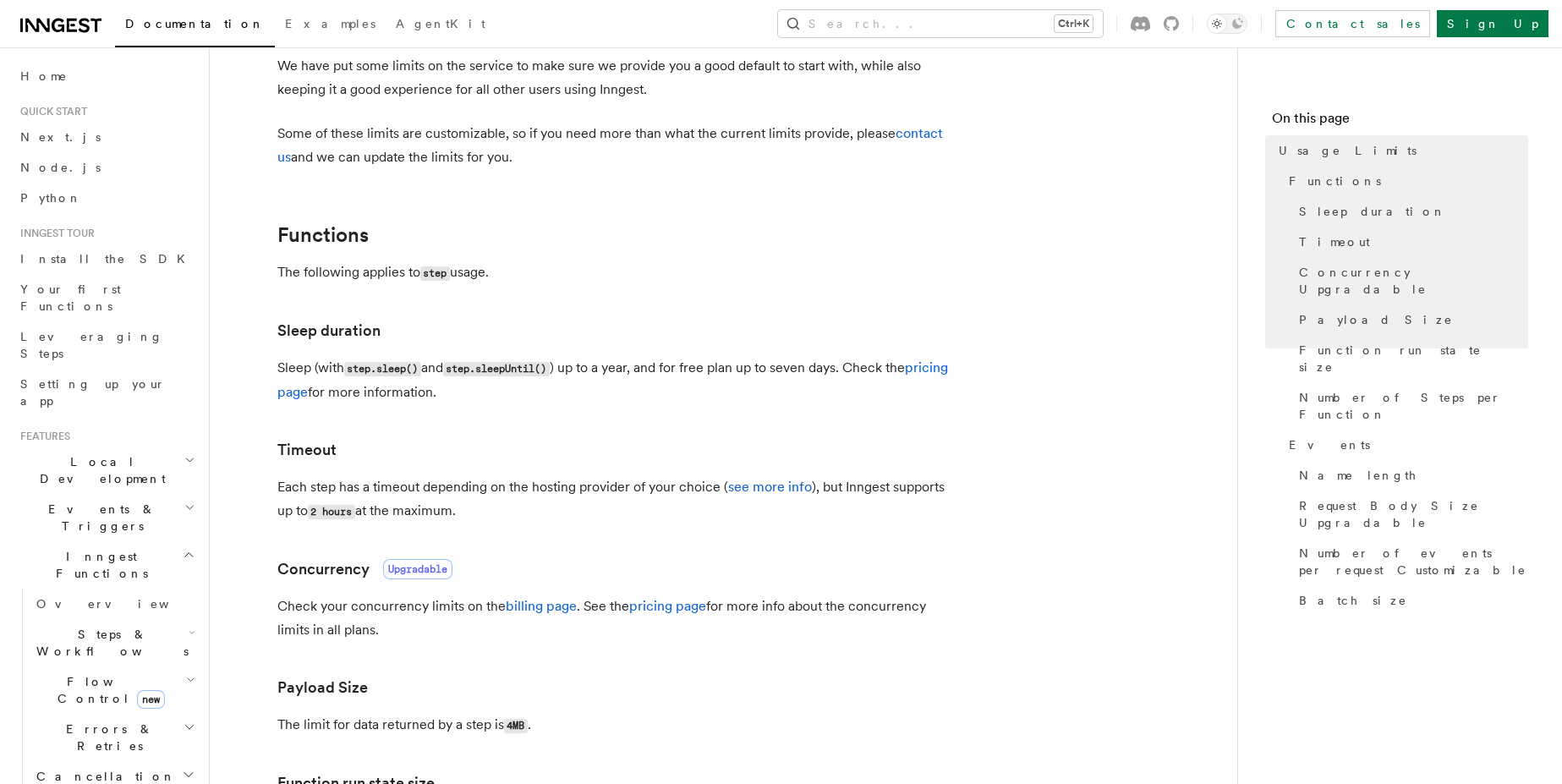
click at [356, 369] on code "step.sleep()" at bounding box center [383, 369] width 77 height 15
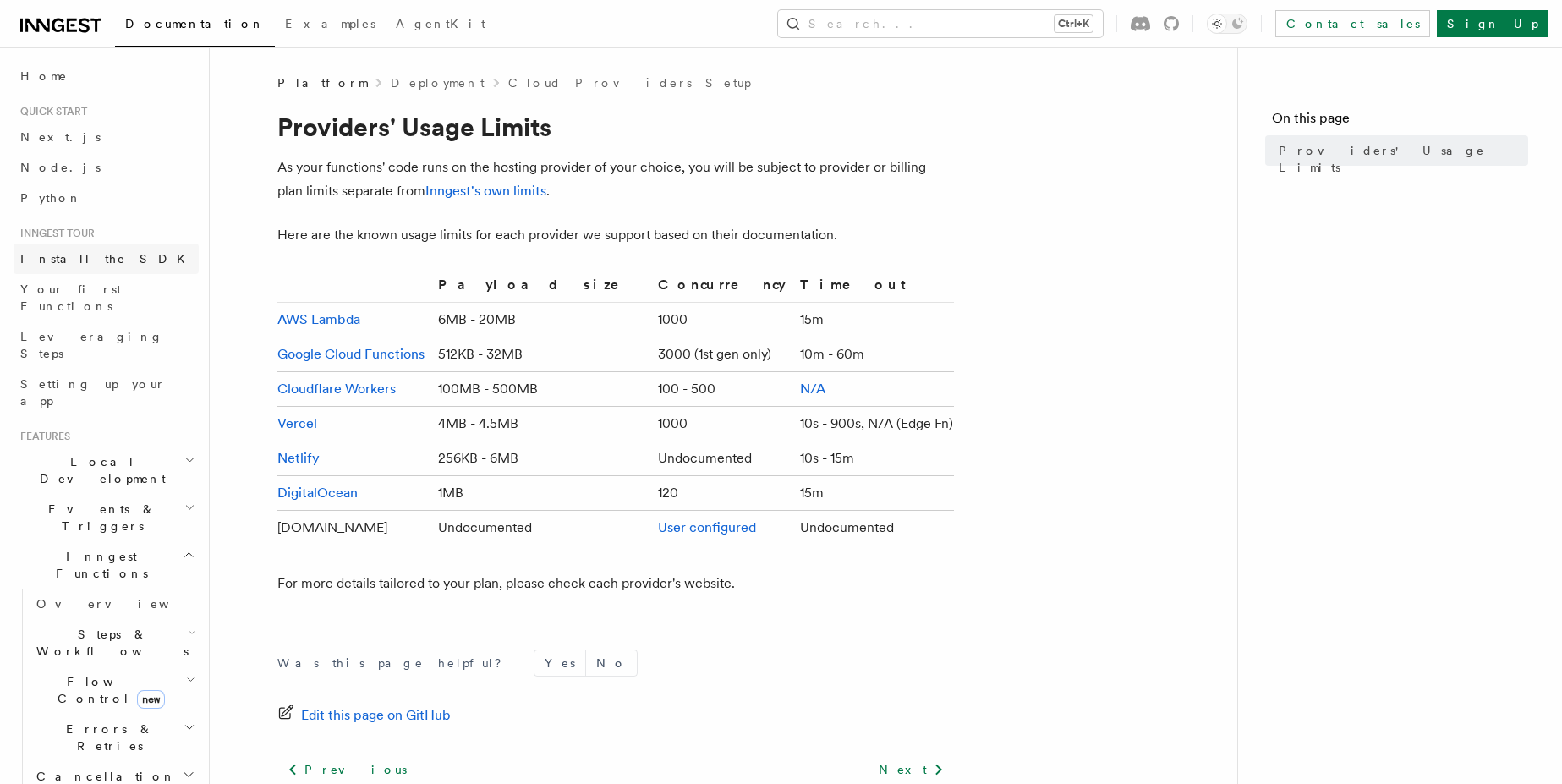
click at [60, 252] on span "Install the SDK" at bounding box center [107, 258] width 175 height 14
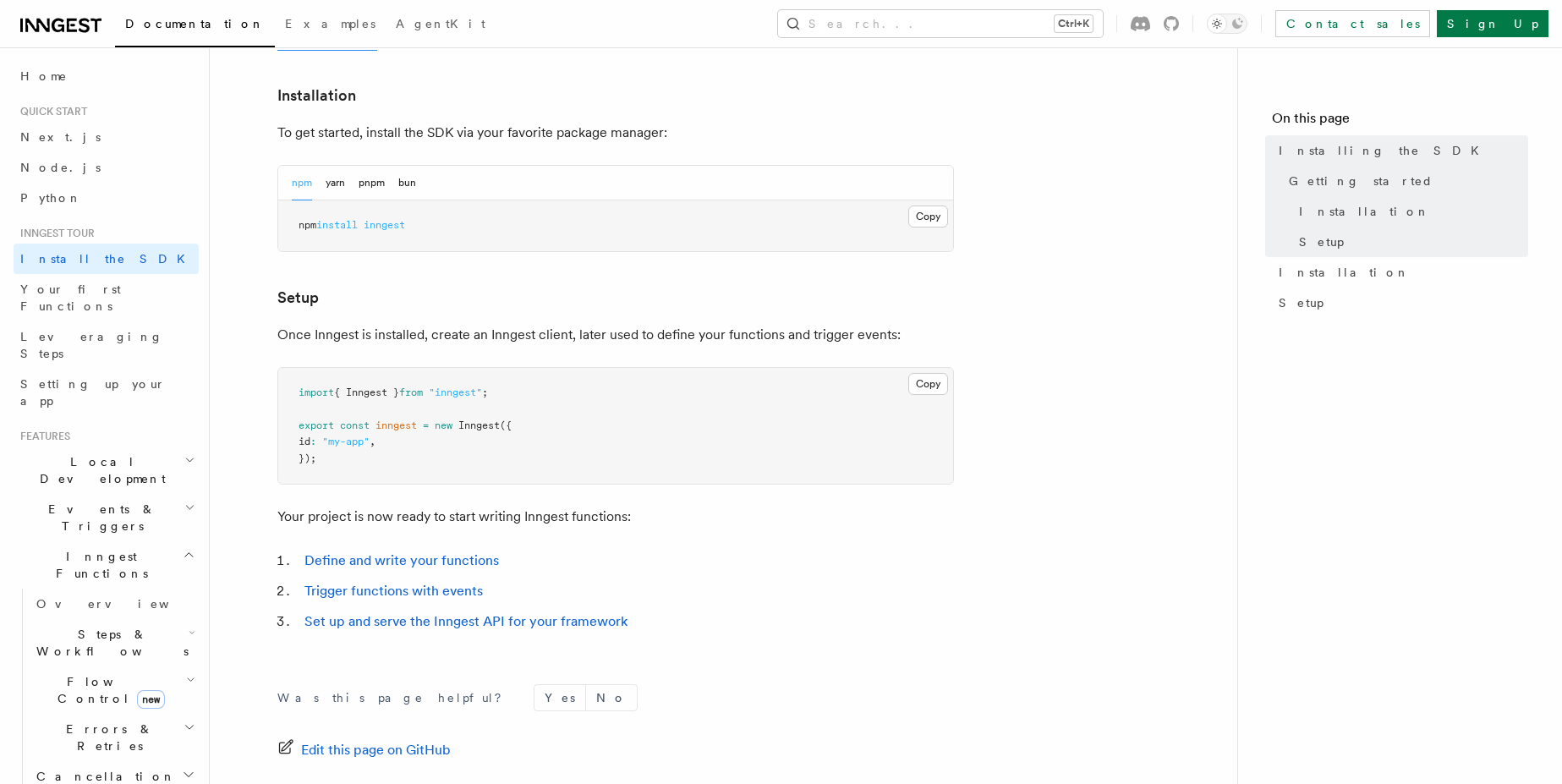
scroll to position [622, 0]
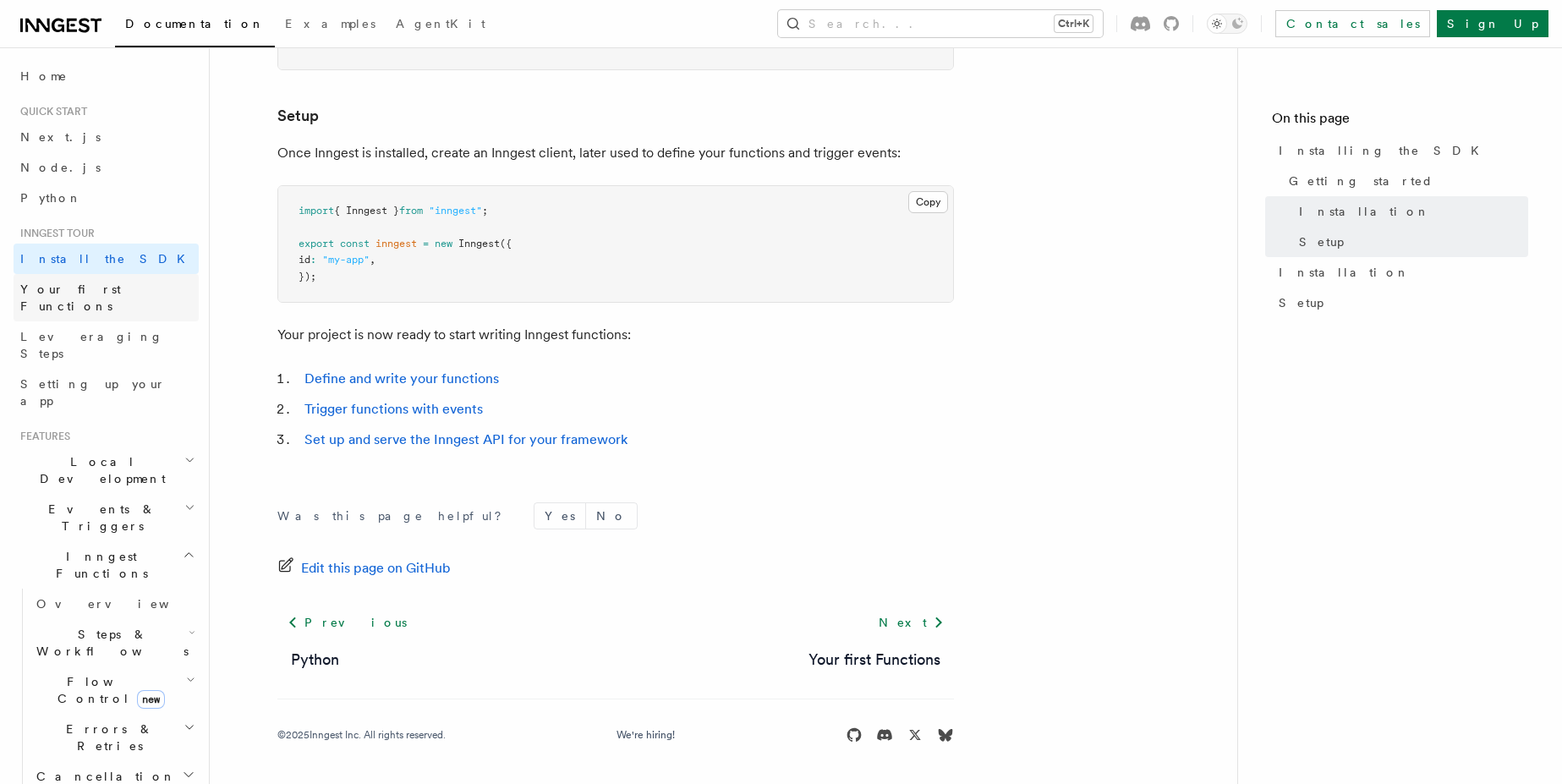
click at [132, 282] on link "Your first Functions" at bounding box center [106, 298] width 185 height 48
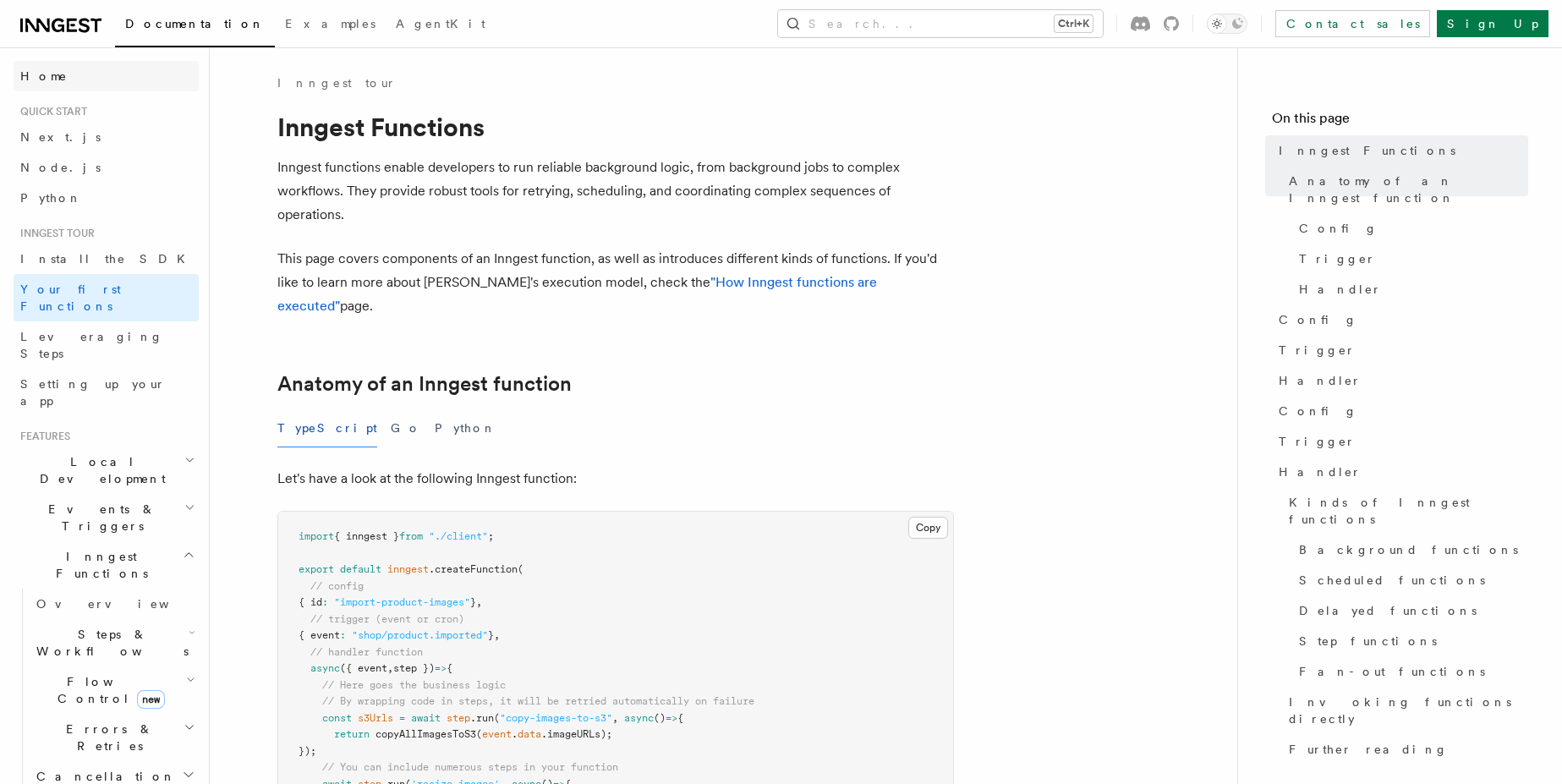
click at [38, 68] on span "Home" at bounding box center [44, 76] width 48 height 16
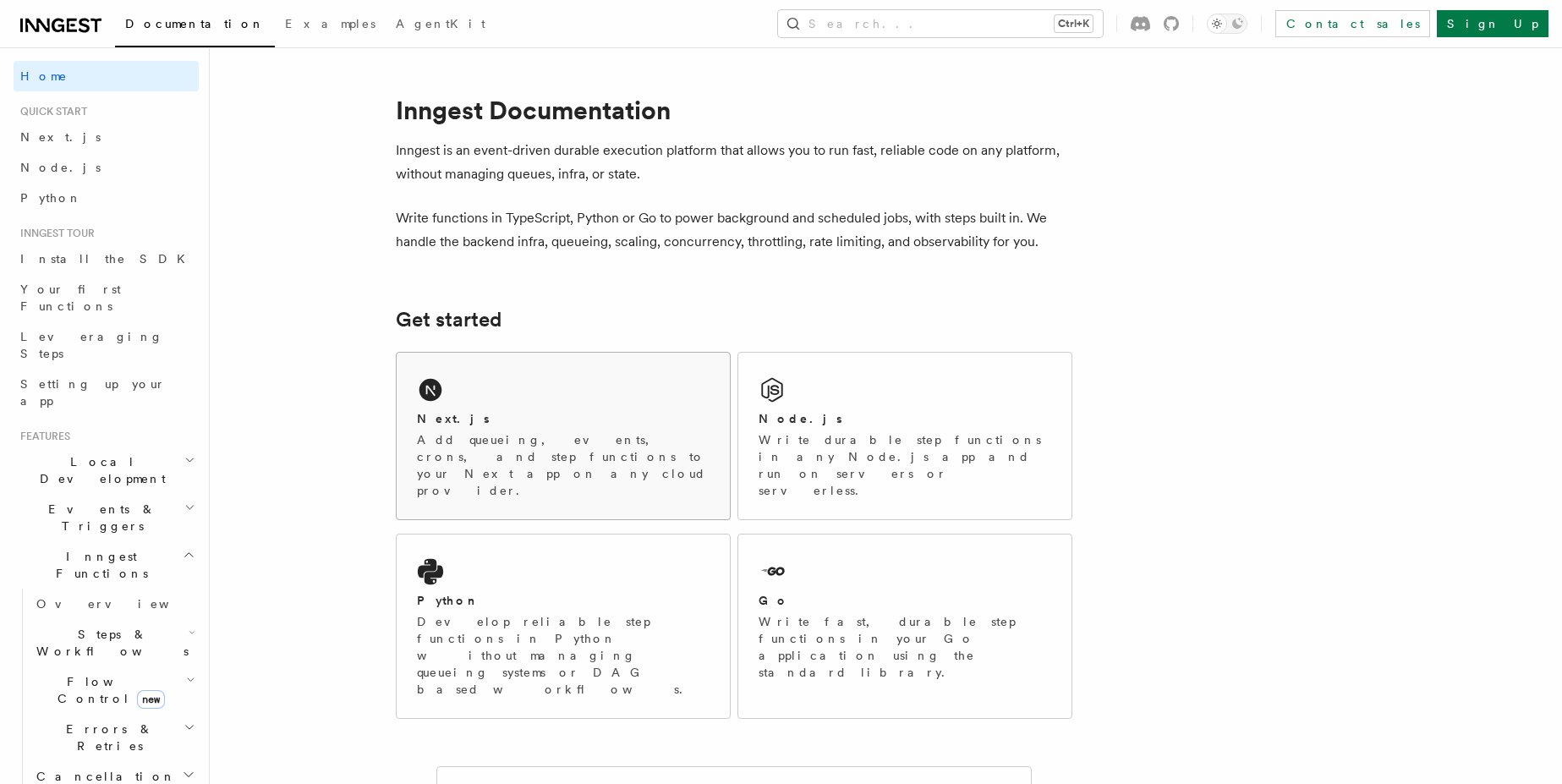
click at [501, 397] on div "Next.js Add queueing, events, crons, and step functions to your Next app on any…" at bounding box center [563, 436] width 333 height 167
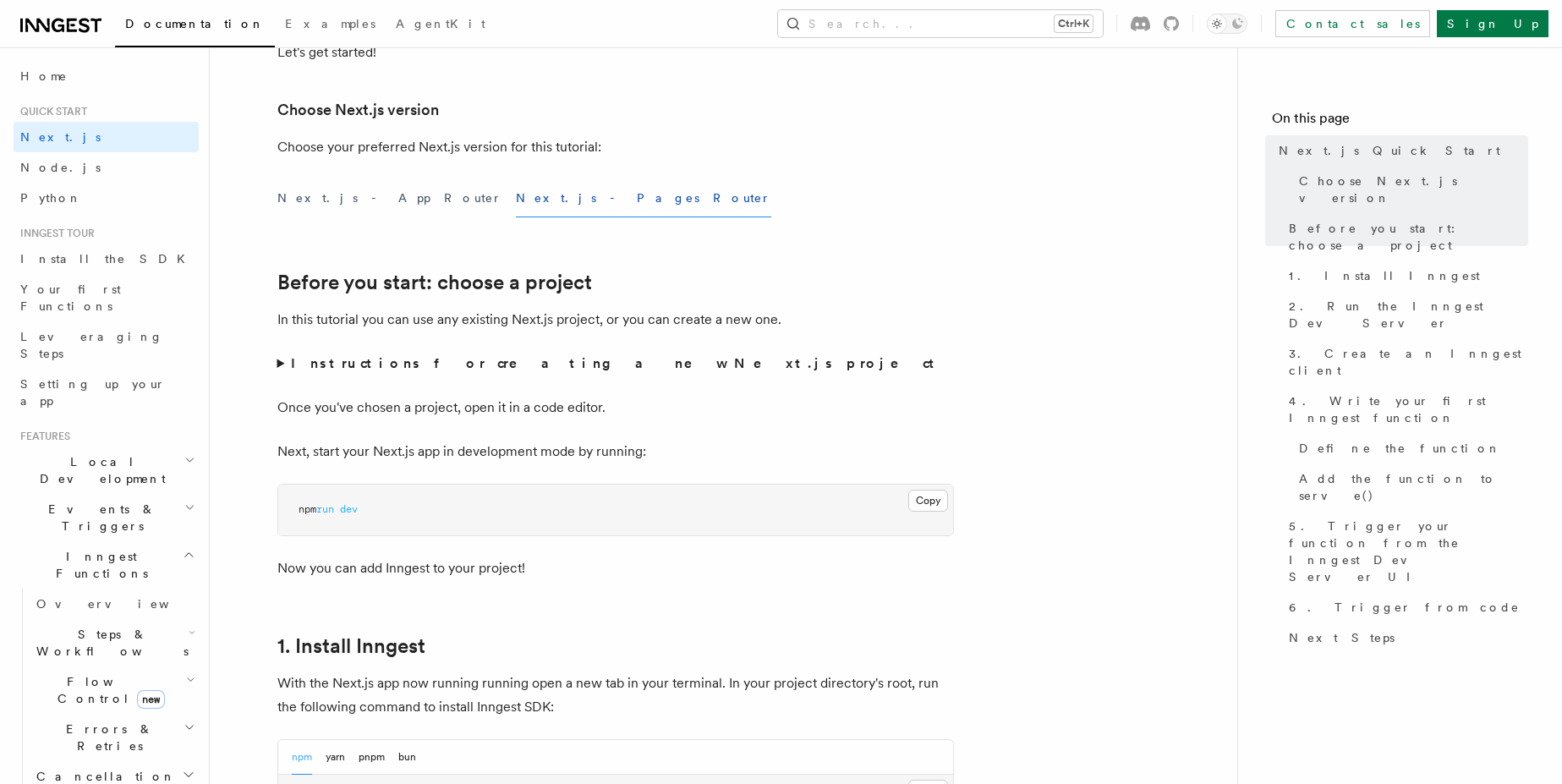
scroll to position [406, 0]
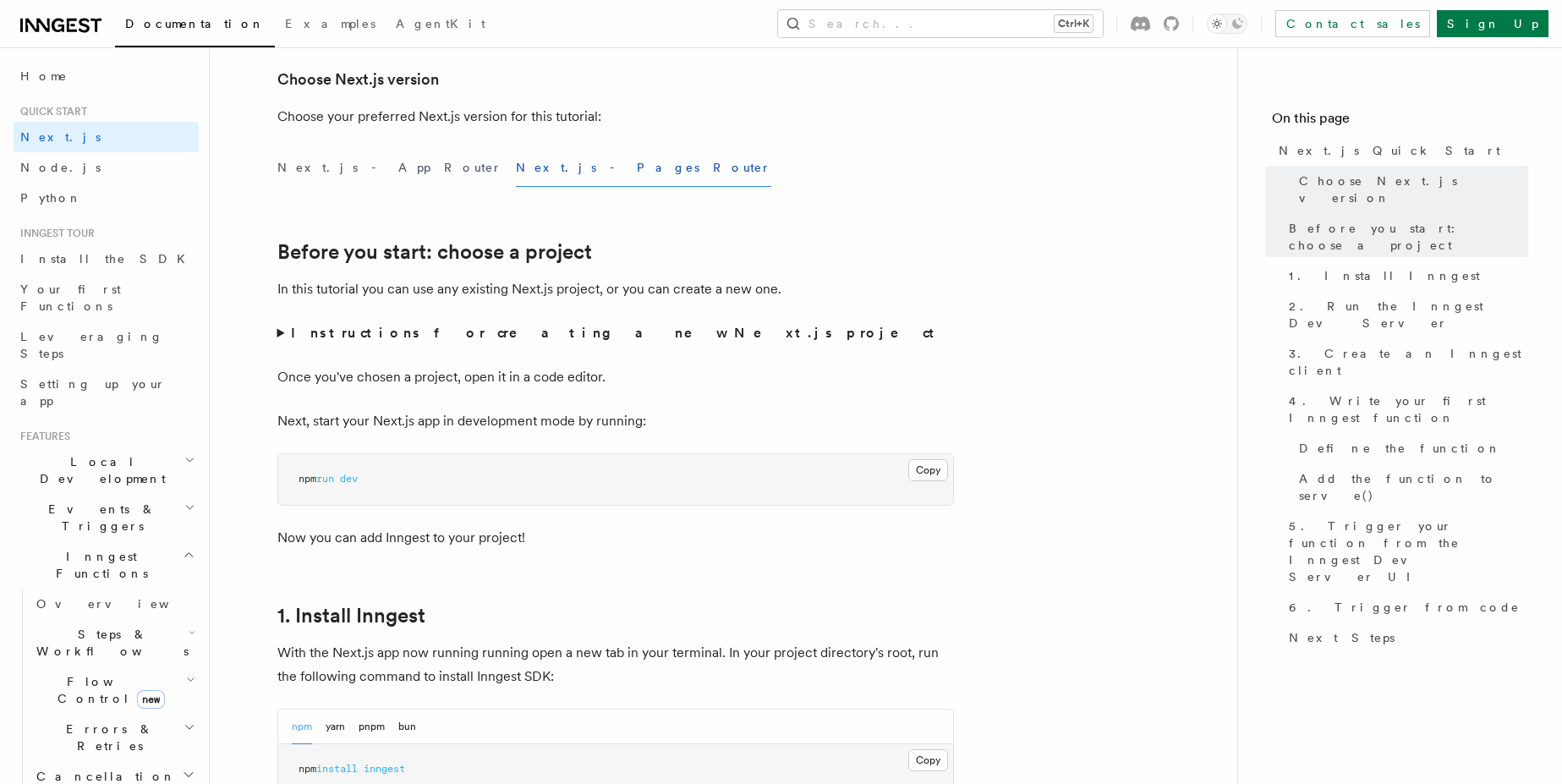
click at [492, 324] on summary "Instructions for creating a new Next.js project" at bounding box center [616, 333] width 676 height 24
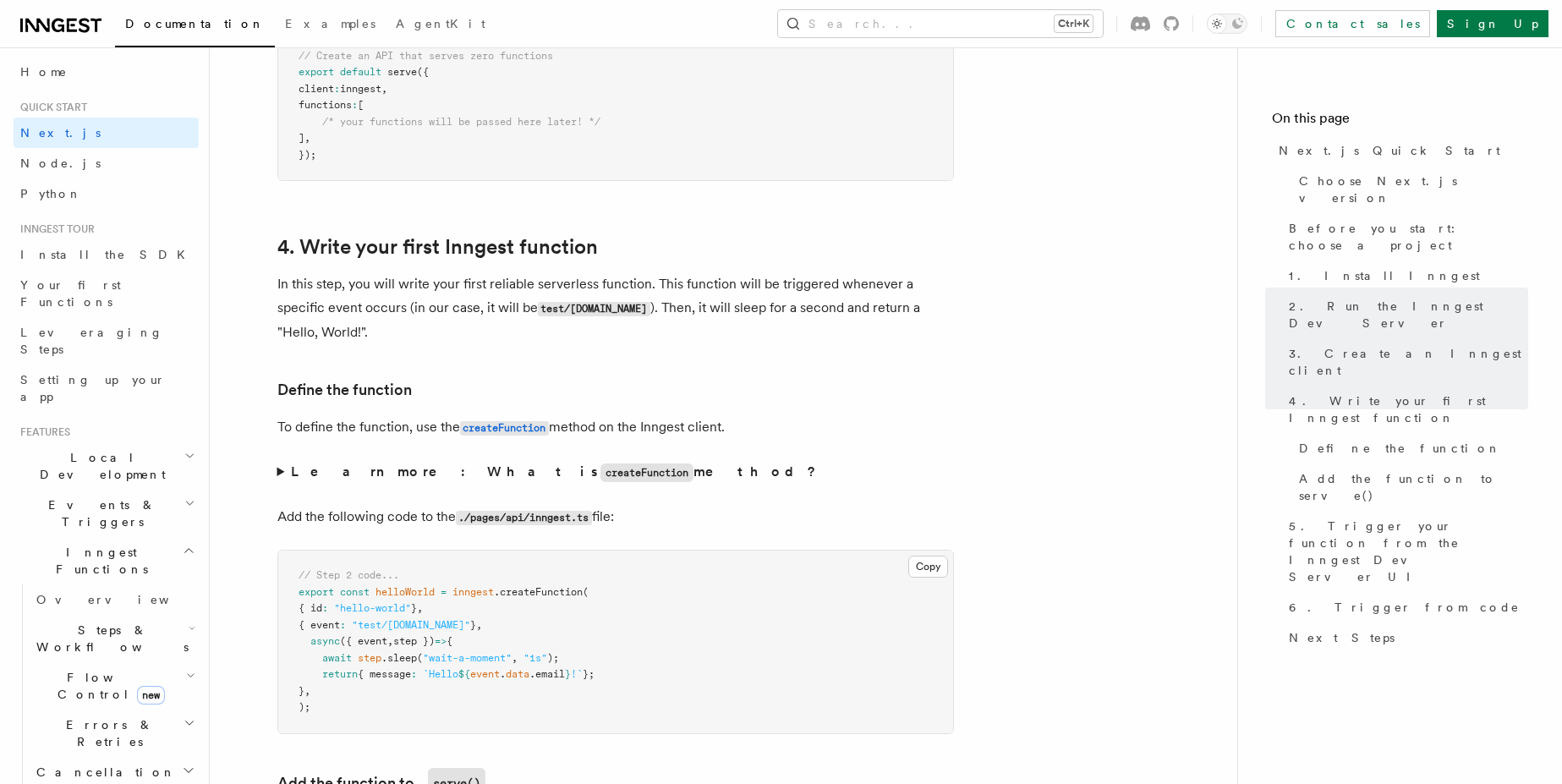
scroll to position [0, 0]
click at [114, 368] on link "Setting up your app" at bounding box center [106, 392] width 185 height 48
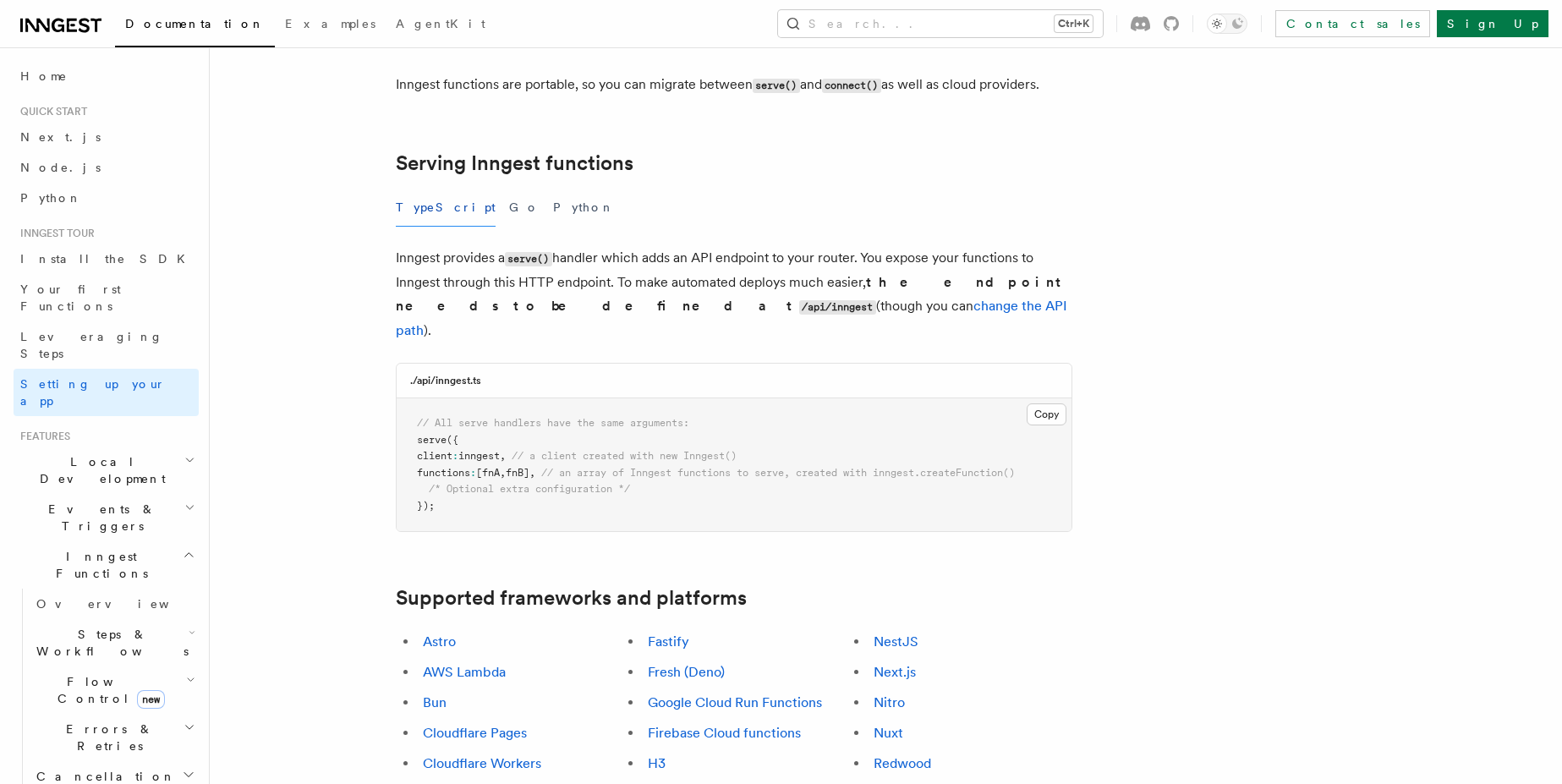
scroll to position [609, 0]
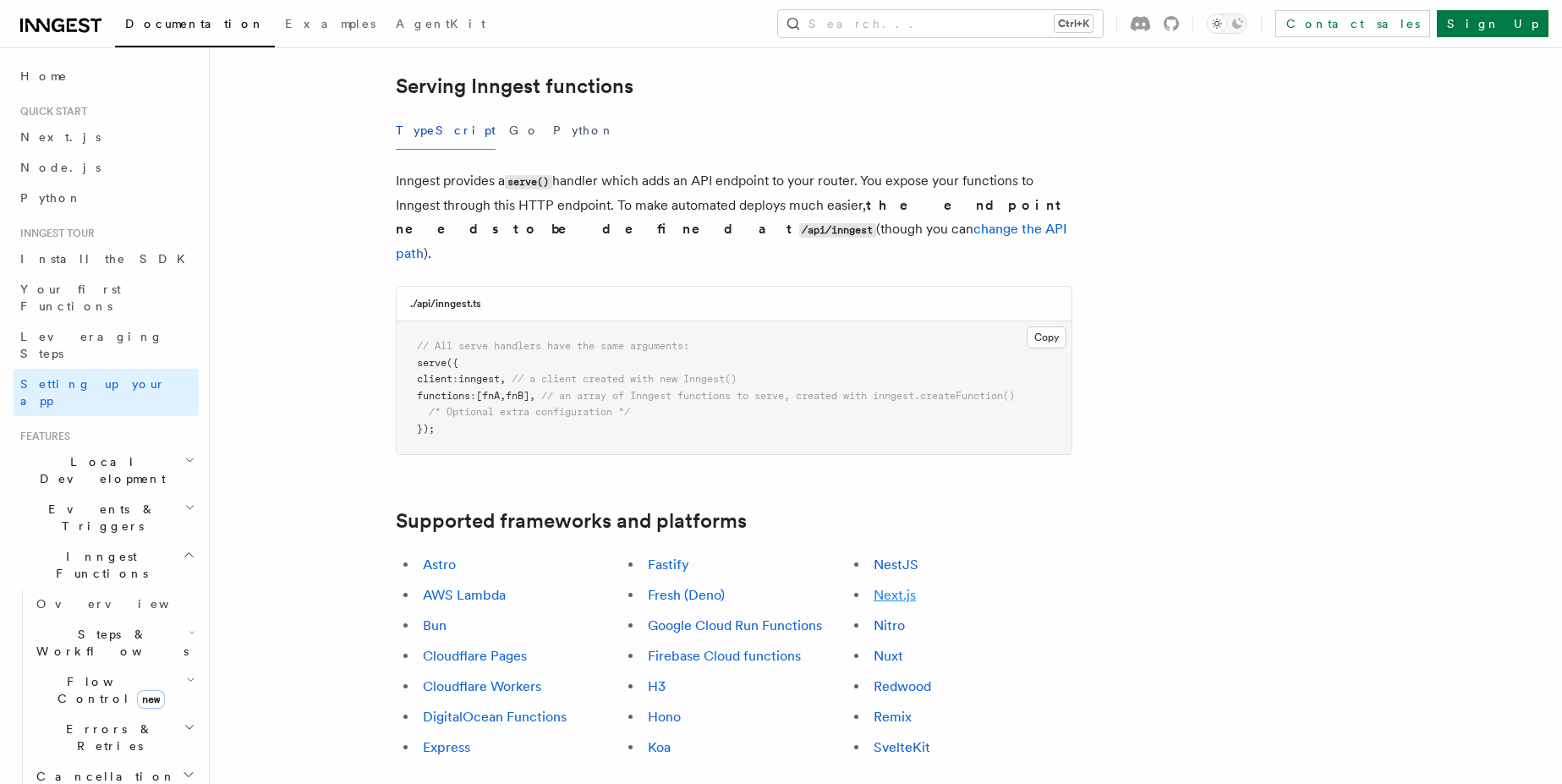
click at [901, 587] on link "Next.js" at bounding box center [894, 595] width 42 height 16
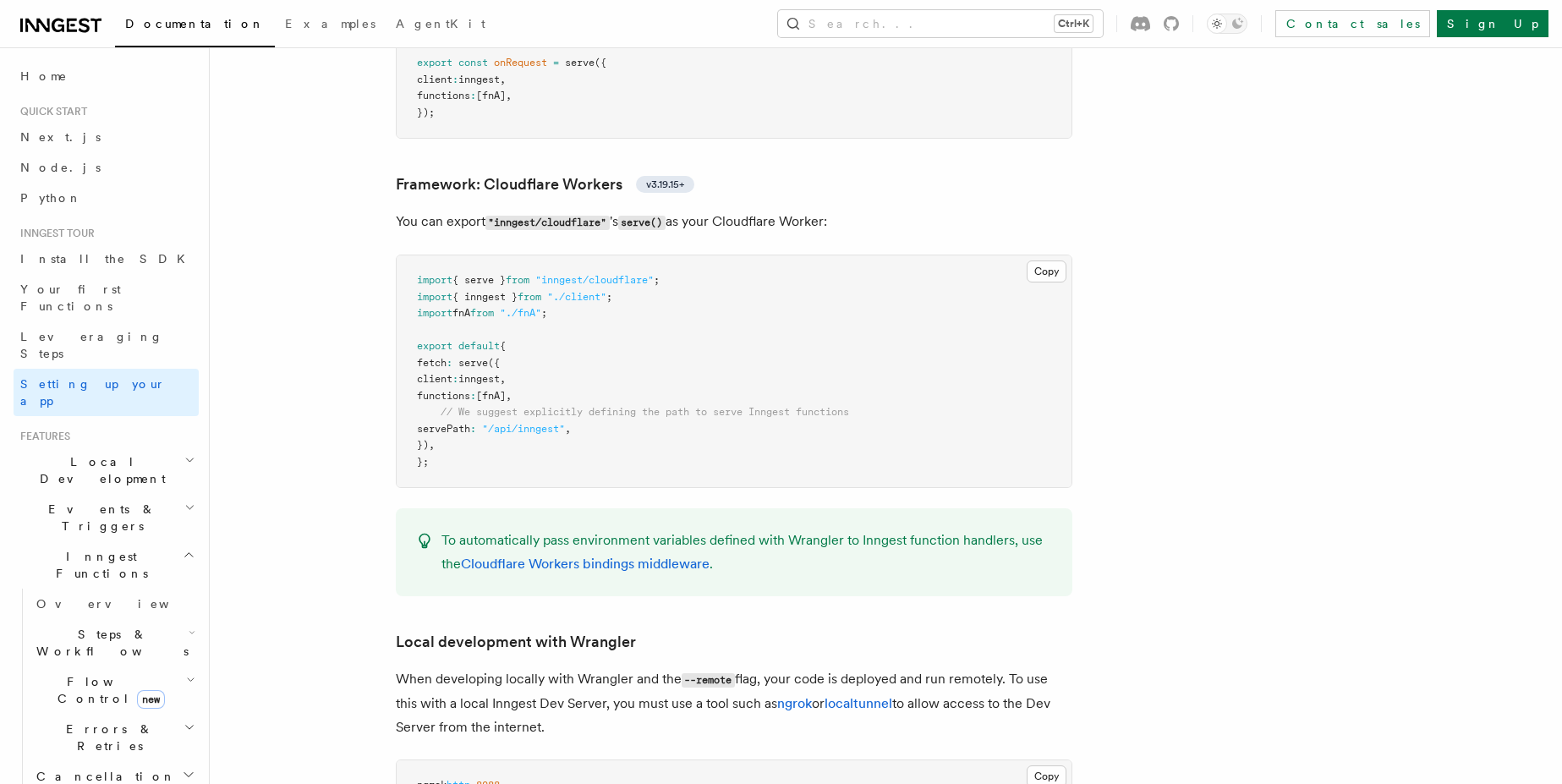
scroll to position [2942, 0]
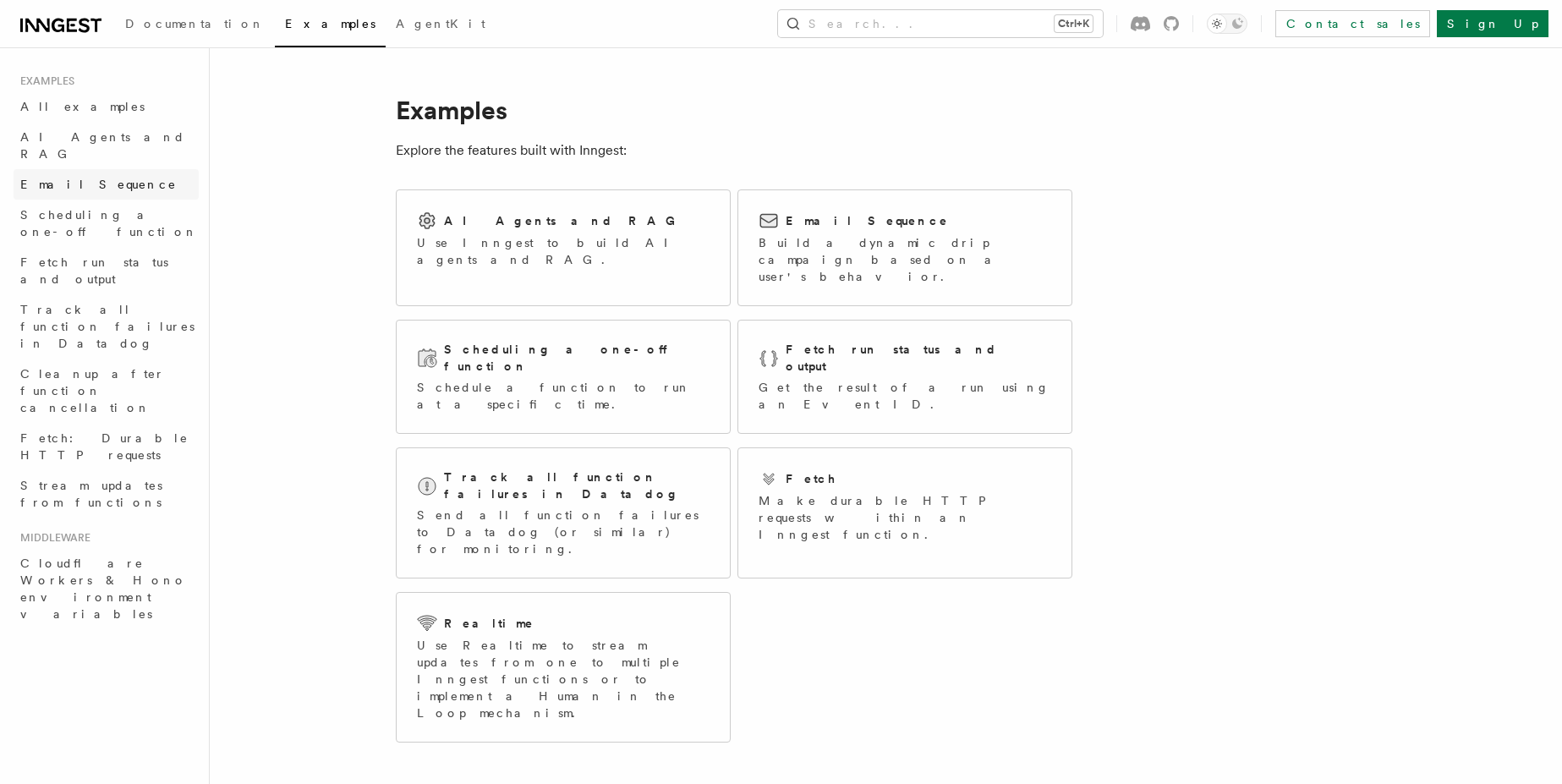
click at [104, 178] on span "Email Sequence" at bounding box center [98, 184] width 157 height 14
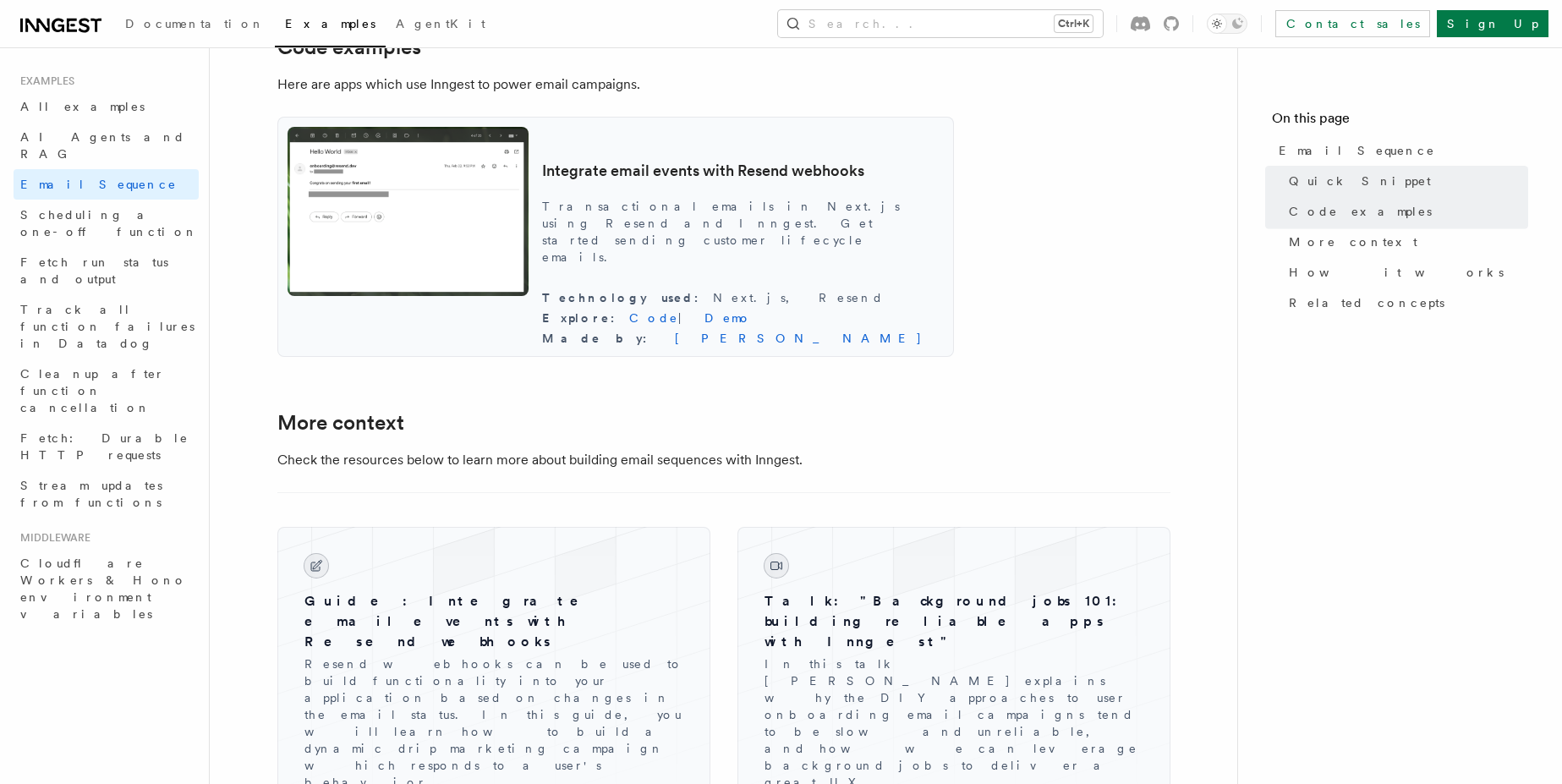
scroll to position [1623, 0]
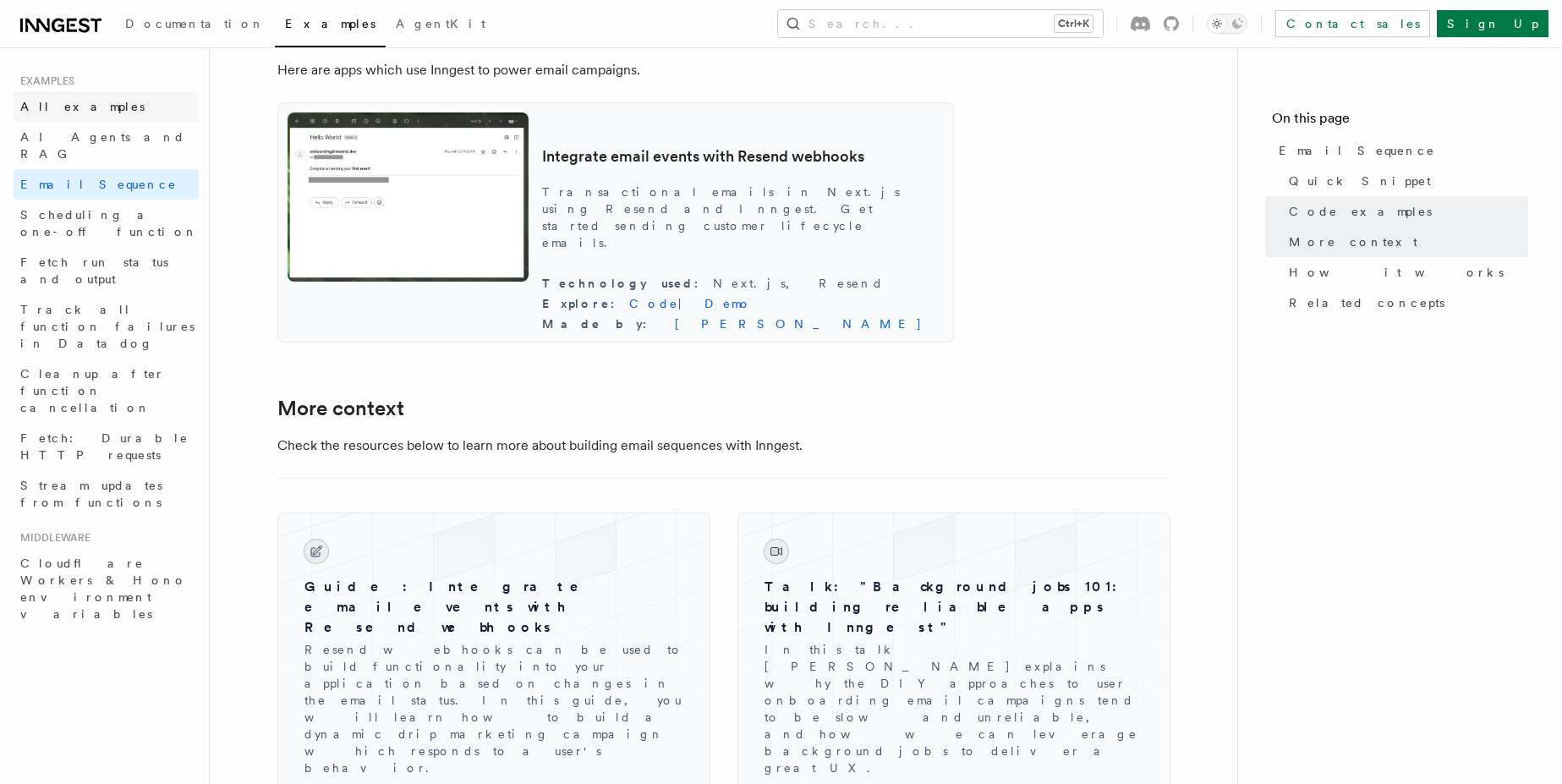
click at [56, 104] on span "All examples" at bounding box center [82, 106] width 125 height 14
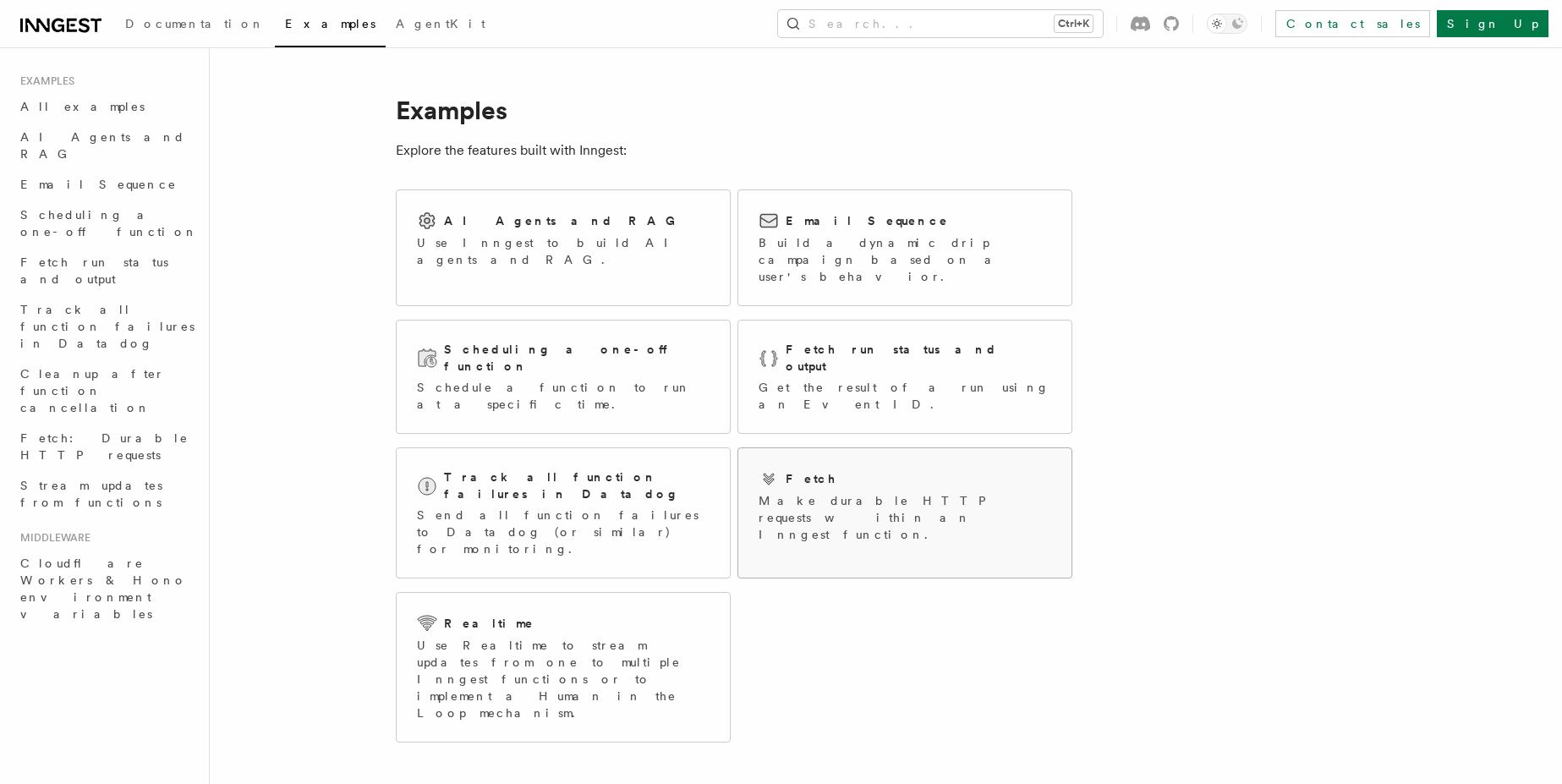
click at [829, 448] on div "Fetch Make durable HTTP requests within an Inngest function." at bounding box center [905, 506] width 333 height 115
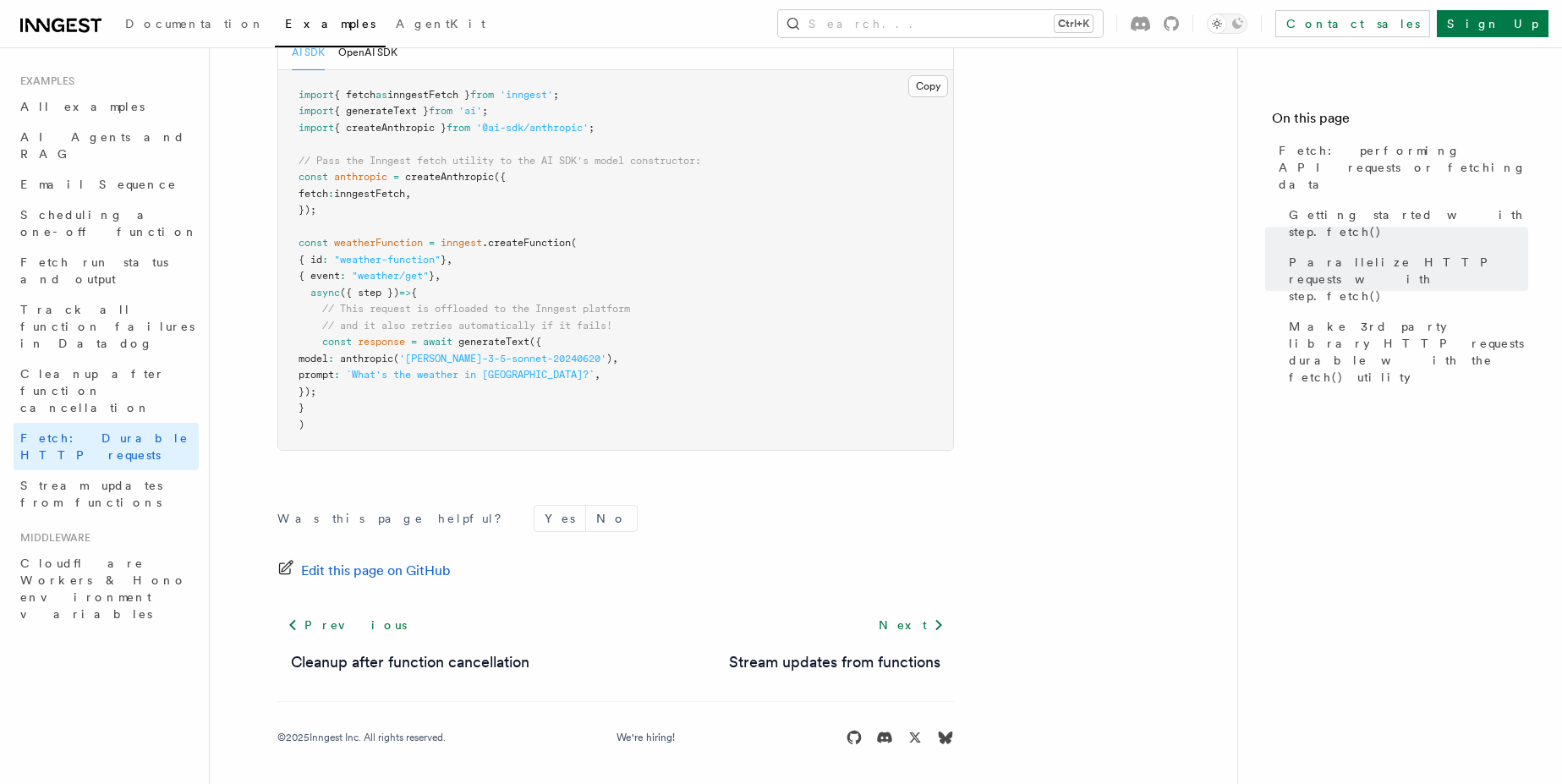
scroll to position [1671, 0]
click at [155, 31] on link "Documentation" at bounding box center [195, 26] width 159 height 40
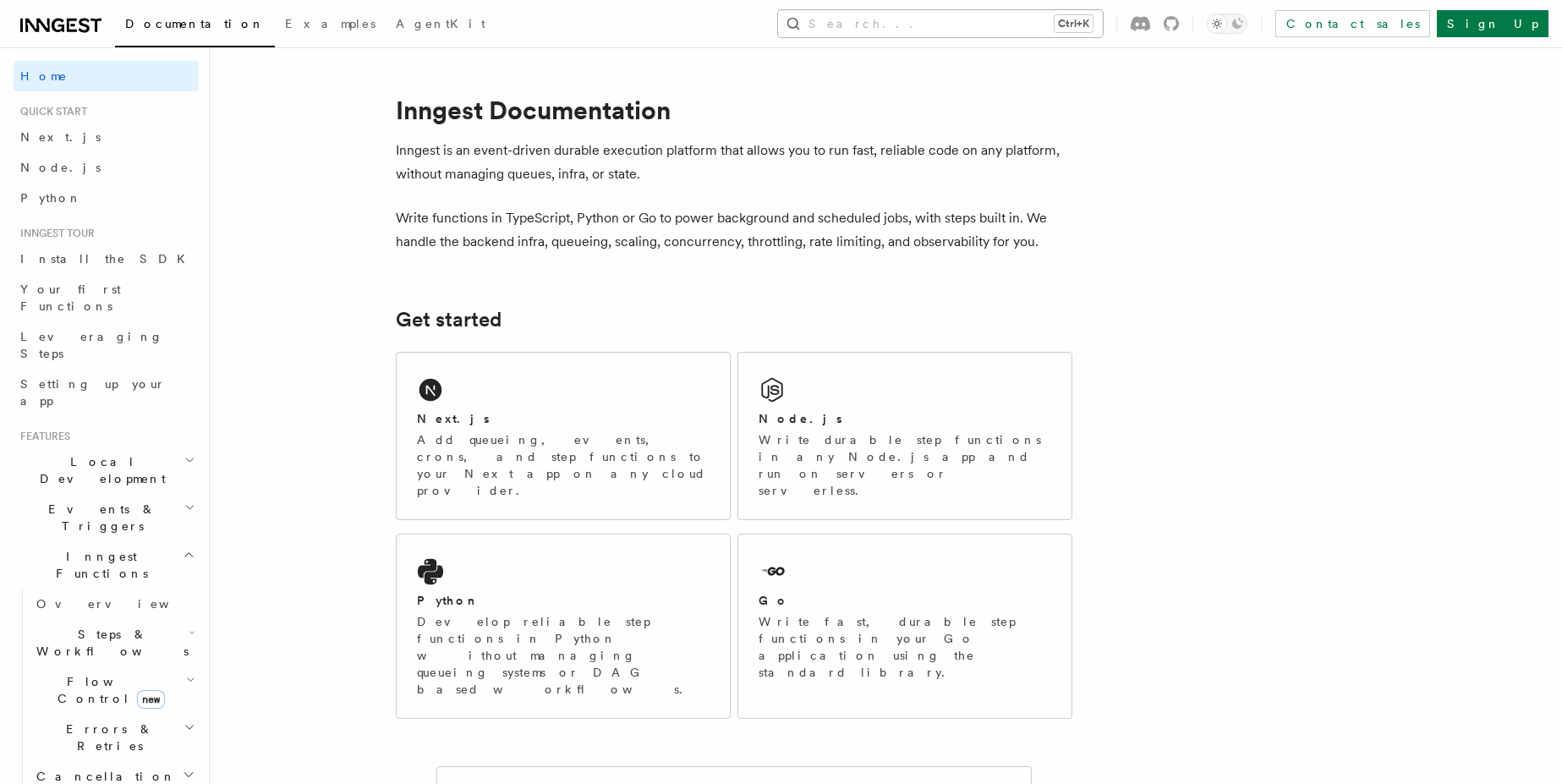
click at [1103, 24] on button "Search... Ctrl+K" at bounding box center [940, 24] width 324 height 27
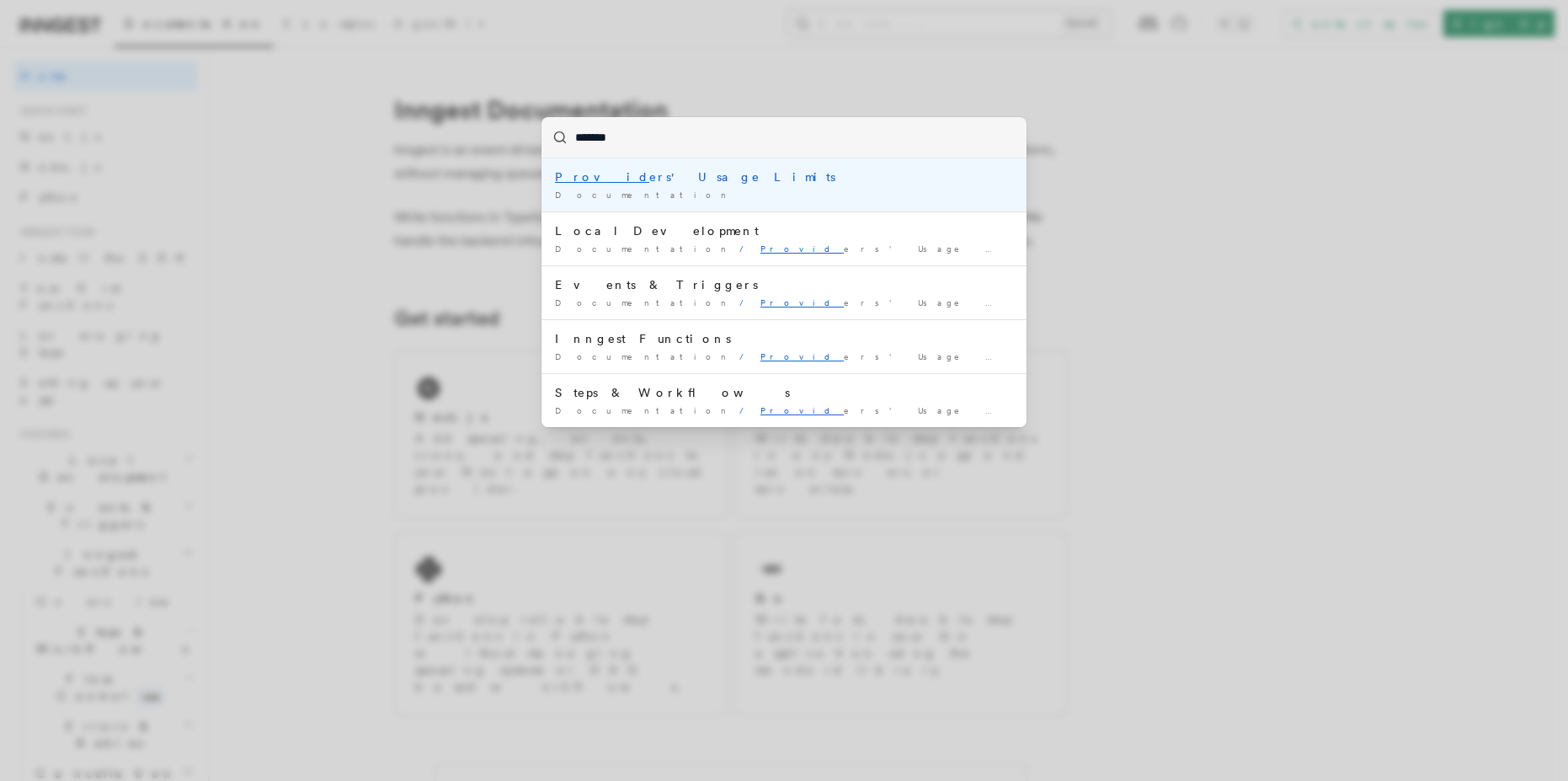
type input "********"
